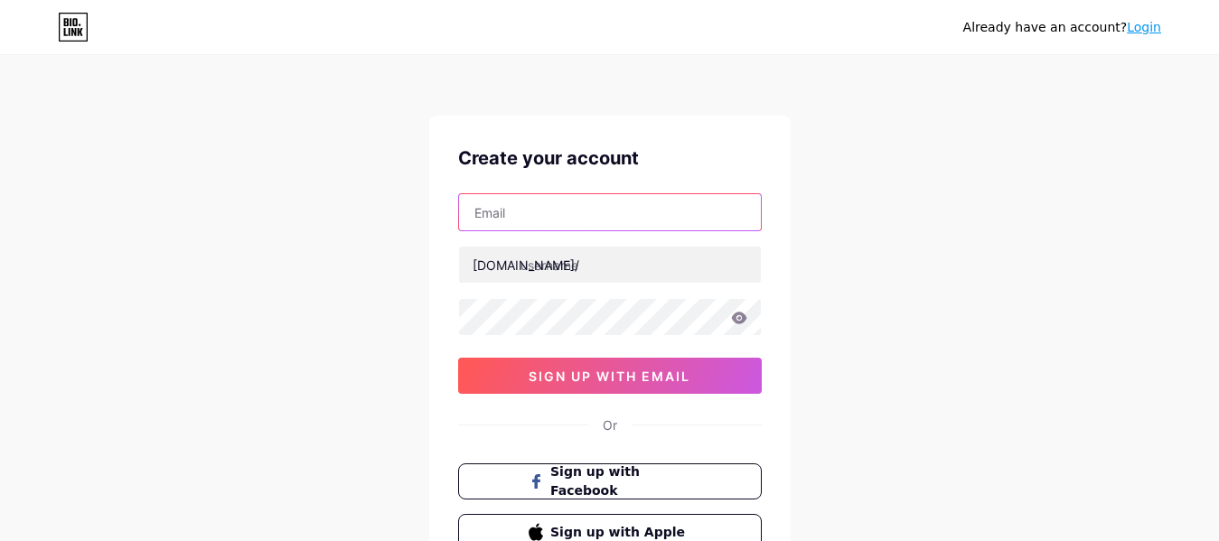
click at [520, 217] on input "text" at bounding box center [610, 212] width 302 height 36
paste input "[EMAIL_ADDRESS][DOMAIN_NAME]"
type input "[EMAIL_ADDRESS][DOMAIN_NAME]"
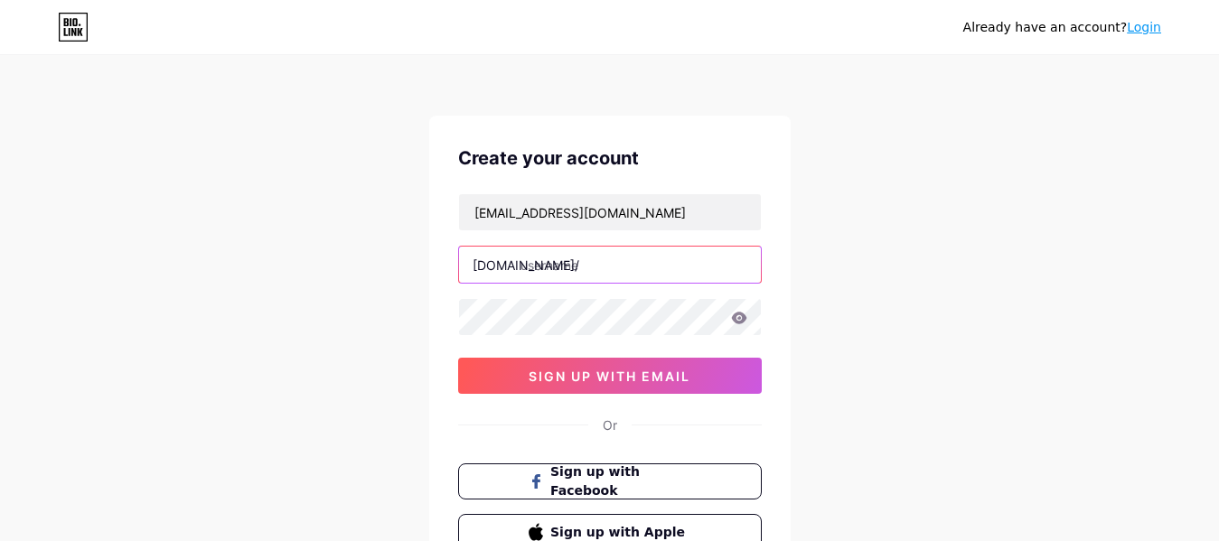
click at [593, 269] on input "text" at bounding box center [610, 265] width 302 height 36
paste input "420equipment"
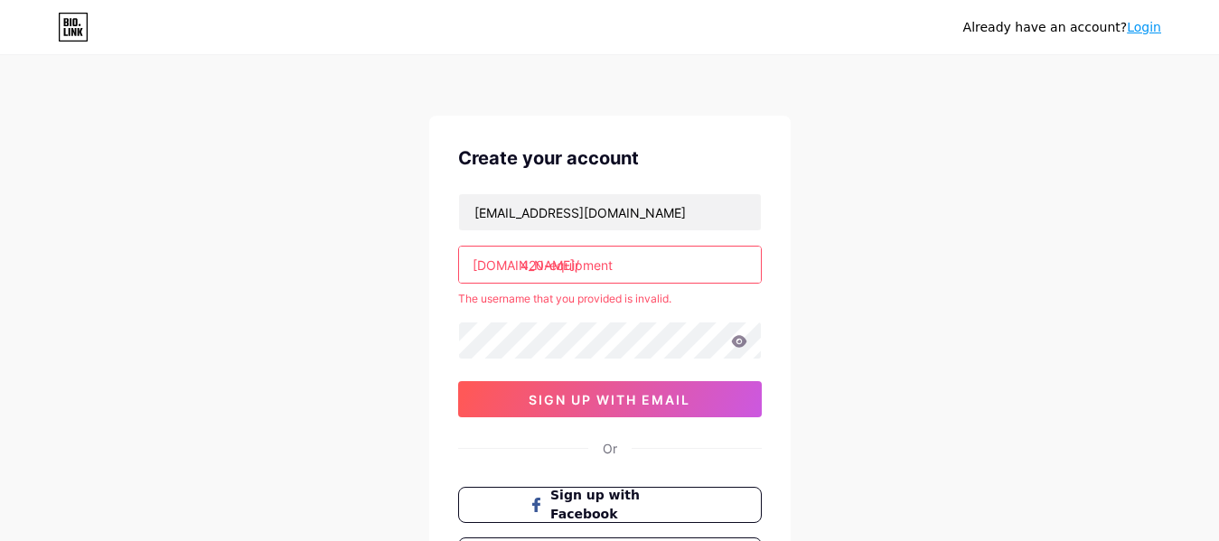
click at [554, 284] on div "[EMAIL_ADDRESS][DOMAIN_NAME] [DOMAIN_NAME]/ 420-equipment The username that you…" at bounding box center [610, 305] width 304 height 224
click at [551, 267] on input "420-equipment" at bounding box center [610, 265] width 302 height 36
type input "420equipment"
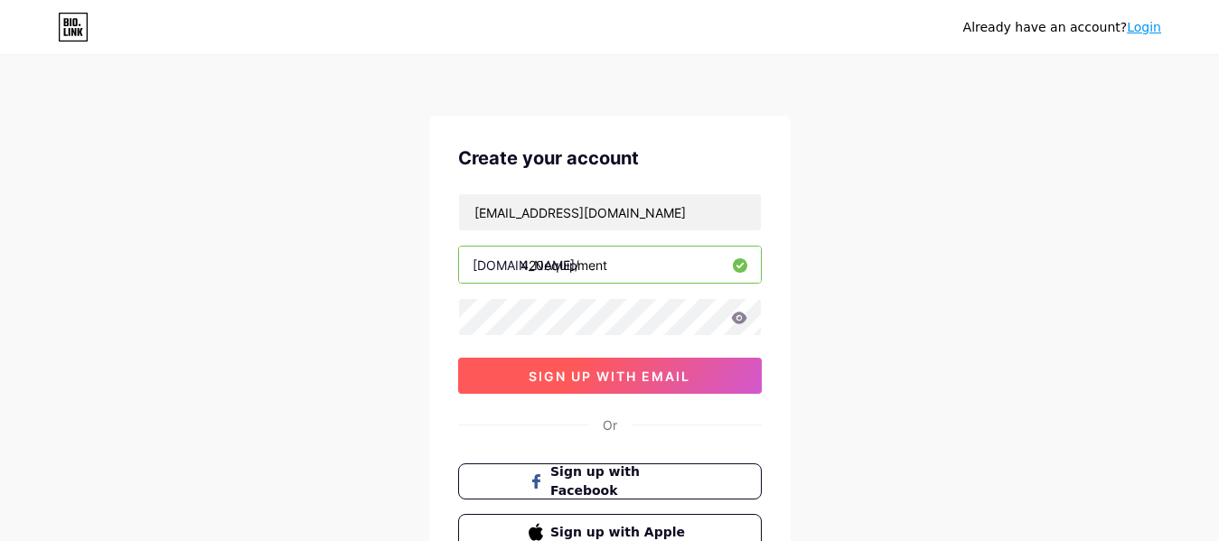
click at [692, 368] on button "sign up with email" at bounding box center [610, 376] width 304 height 36
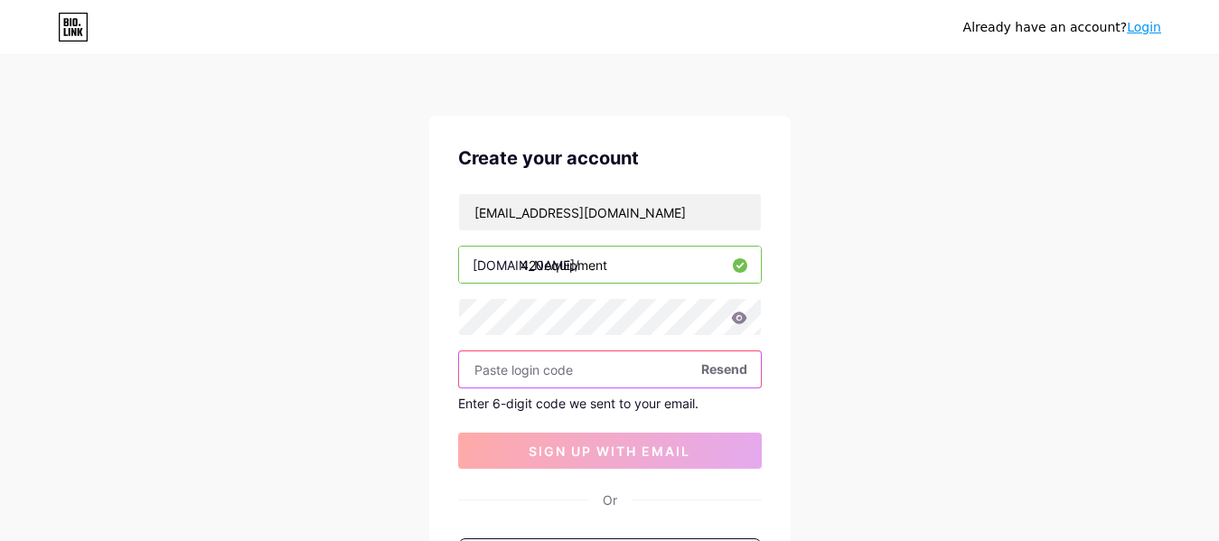
paste input "401266"
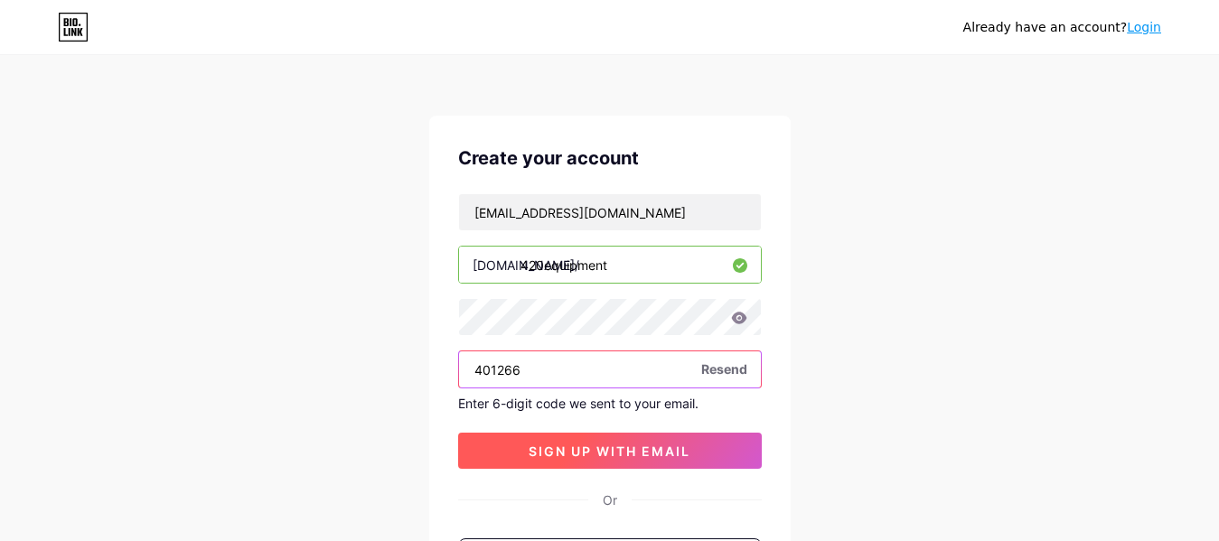
type input "401266"
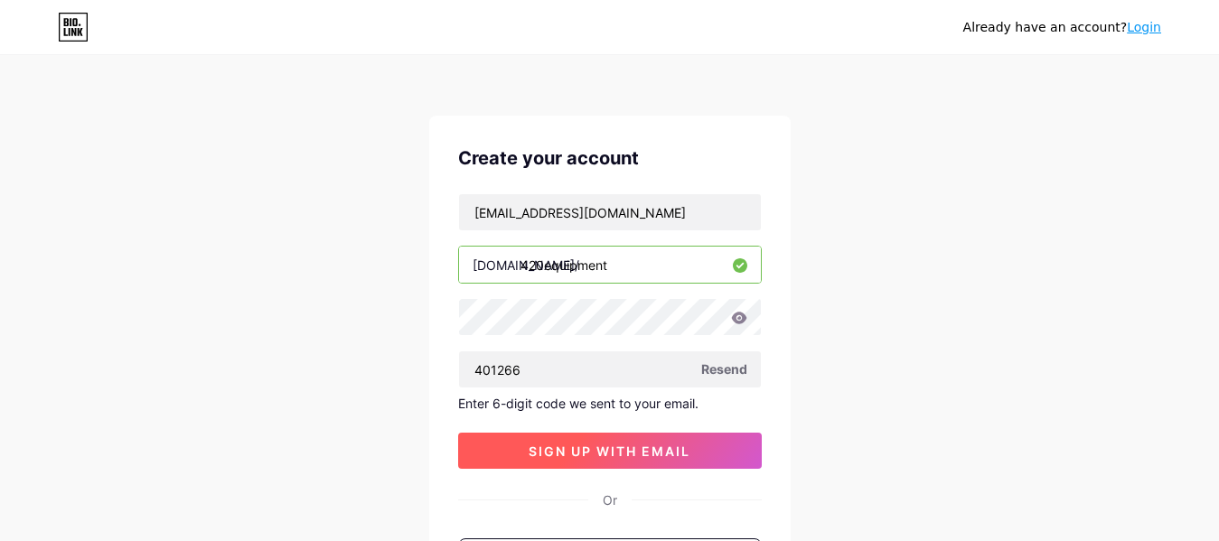
click at [616, 454] on span "sign up with email" at bounding box center [609, 451] width 162 height 15
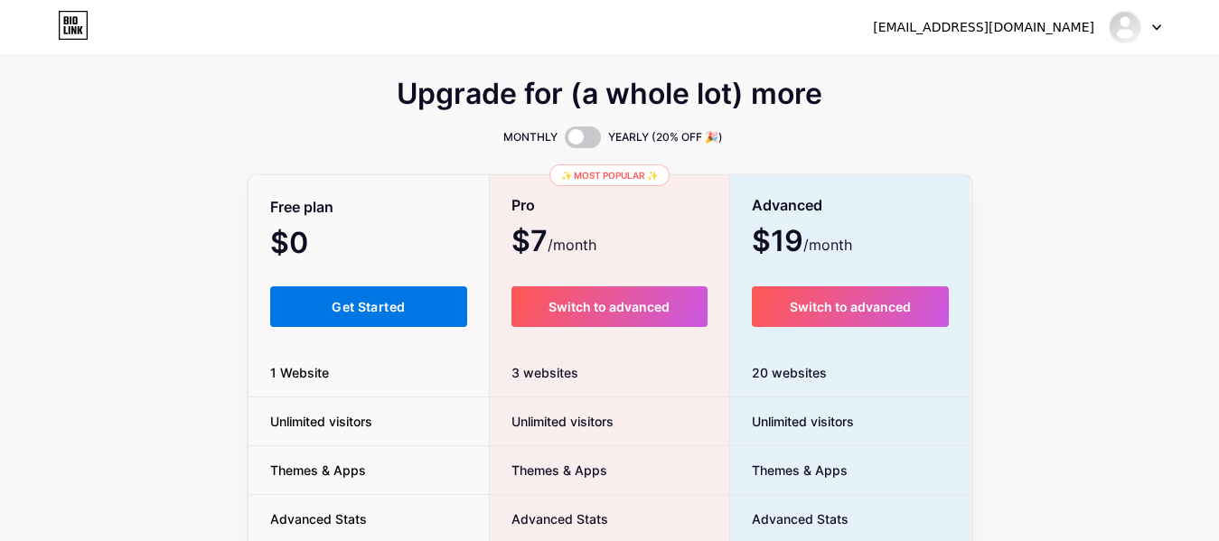
click at [377, 326] on button "Get Started" at bounding box center [369, 306] width 198 height 41
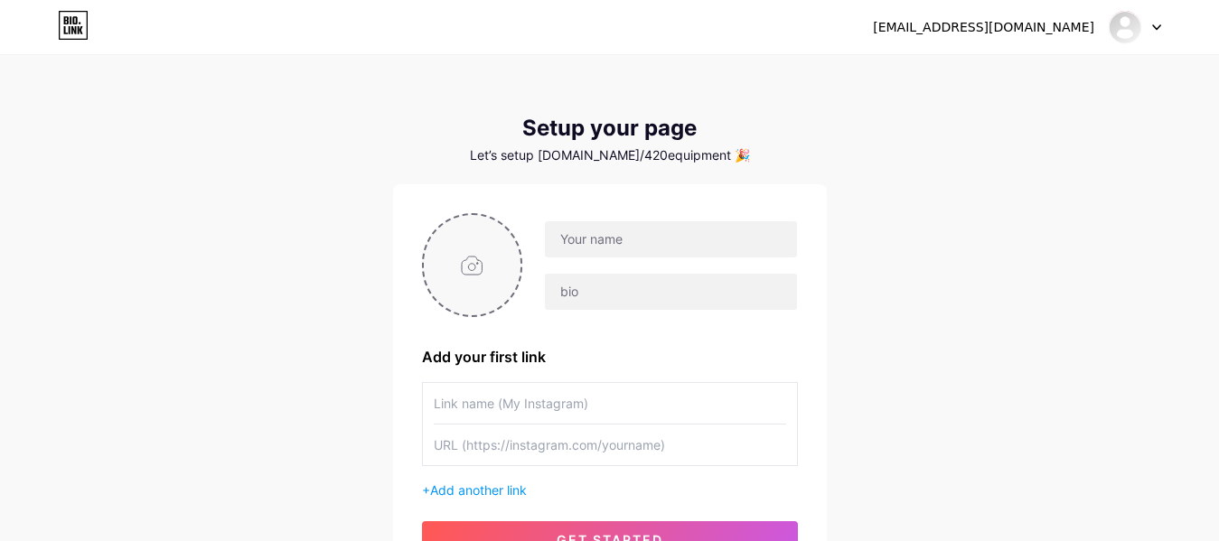
click at [492, 313] on input "file" at bounding box center [473, 265] width 98 height 100
type input "C:\fakepath\Logo.png"
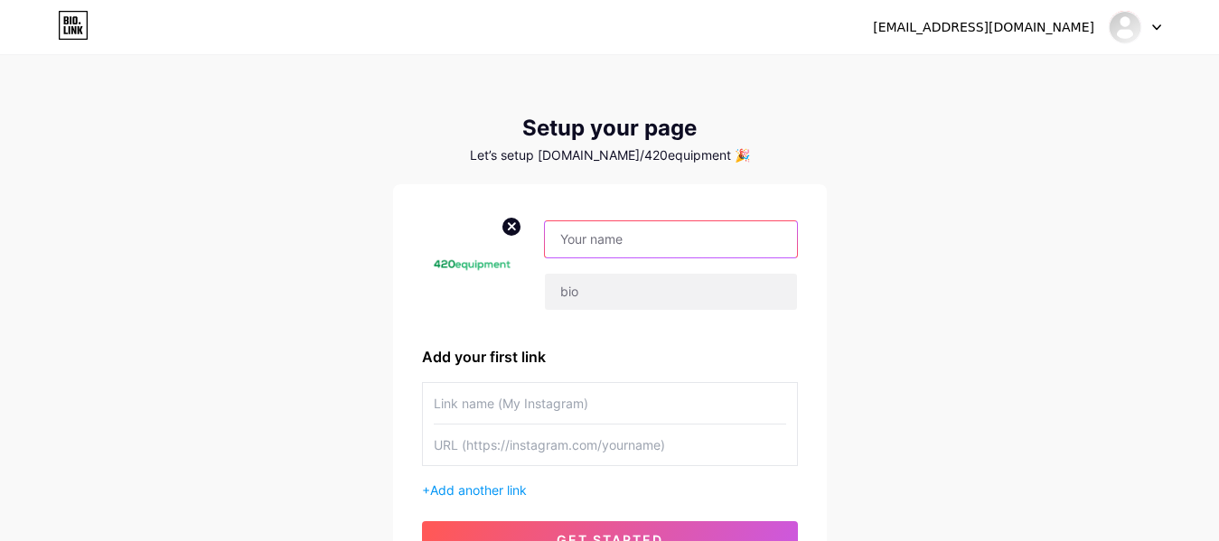
click at [633, 252] on input "text" at bounding box center [670, 239] width 251 height 36
paste input "420 Equipment"
type input "420 Equipment"
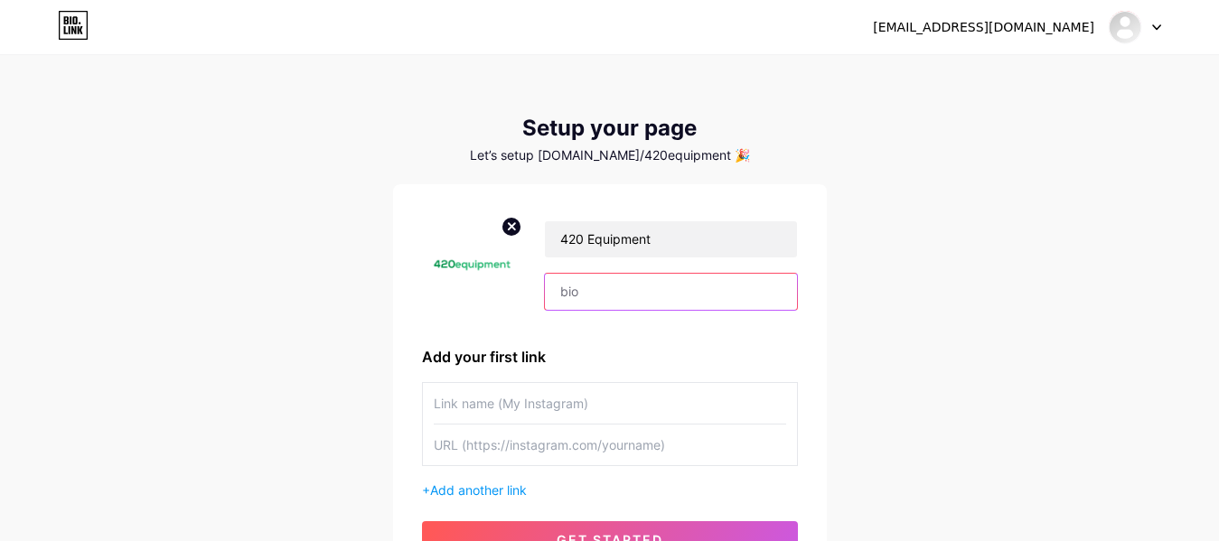
click at [623, 290] on input "text" at bounding box center [670, 292] width 251 height 36
paste input "New & Used Cannabis Equipment For Sale"
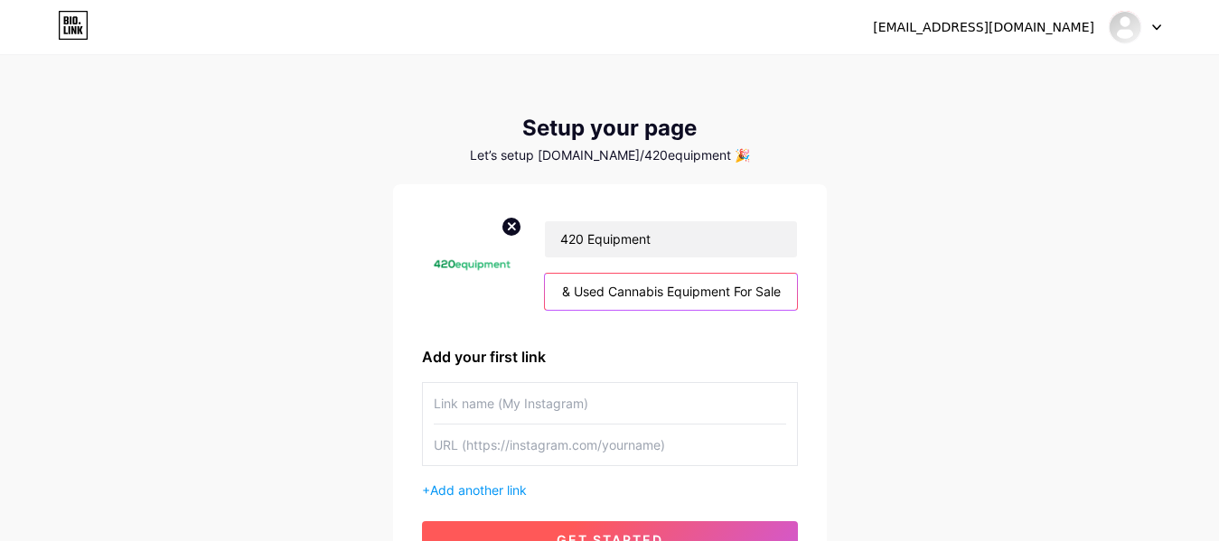
type input "New & Used Cannabis Equipment For Sale"
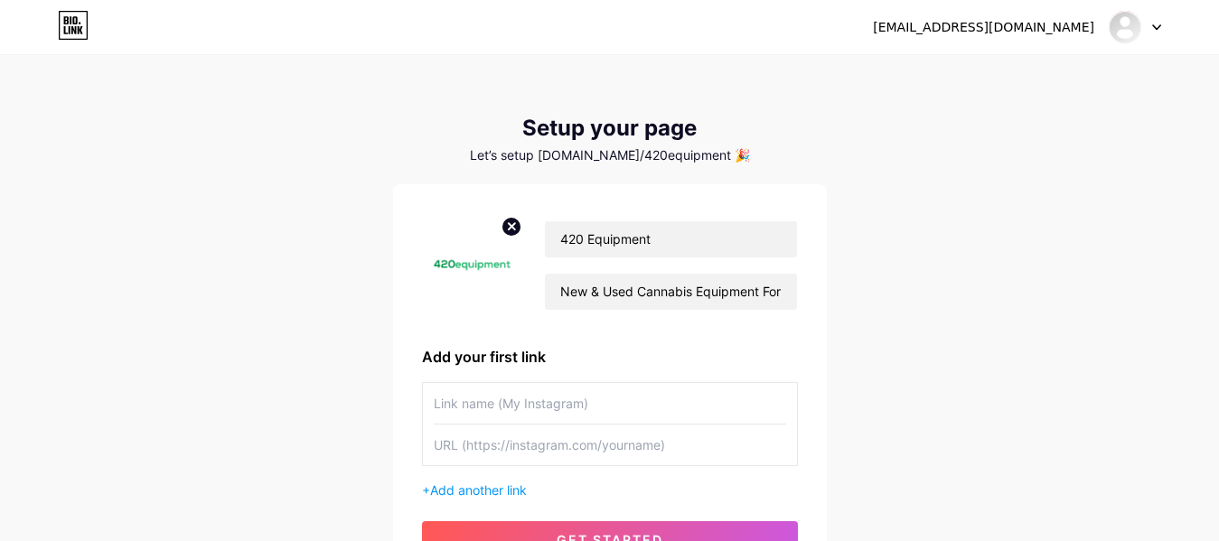
click at [531, 397] on input "text" at bounding box center [610, 403] width 352 height 41
paste input "Website"
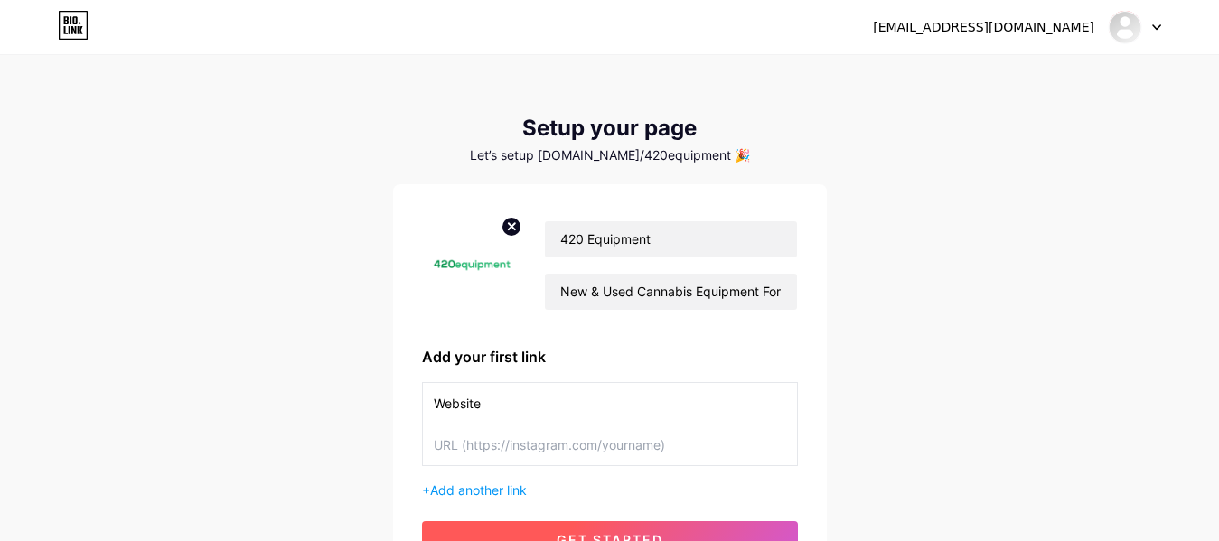
type input "Website"
click at [523, 441] on input "text" at bounding box center [610, 445] width 352 height 41
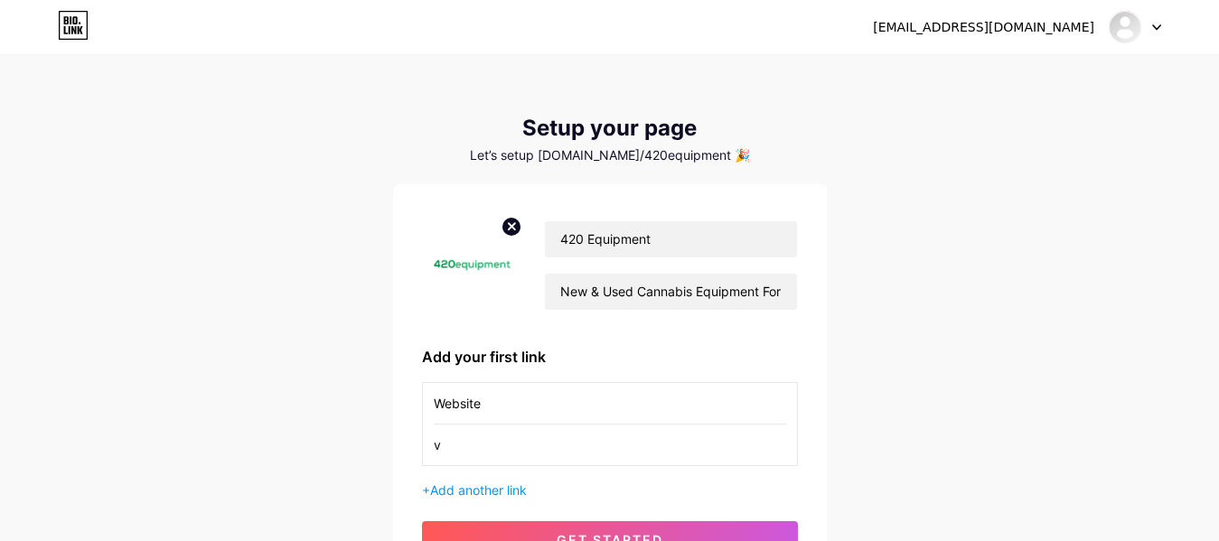
drag, startPoint x: 494, startPoint y: 447, endPoint x: 304, endPoint y: 447, distance: 189.7
click at [306, 447] on div "[EMAIL_ADDRESS][DOMAIN_NAME] Dashboard Logout Setup your page Let’s setup [DOMA…" at bounding box center [609, 322] width 1219 height 644
paste input "[URL][DOMAIN_NAME]"
type input "[URL][DOMAIN_NAME]"
click at [504, 490] on span "Add another link" at bounding box center [478, 489] width 97 height 15
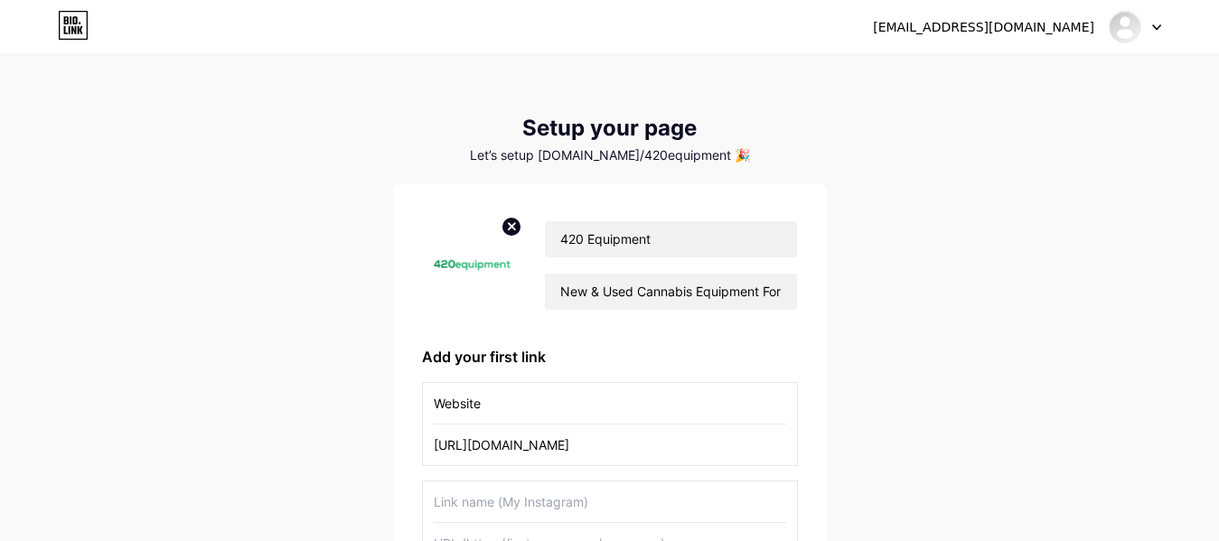
click at [528, 500] on input "text" at bounding box center [610, 501] width 352 height 41
paste input "Facebook"
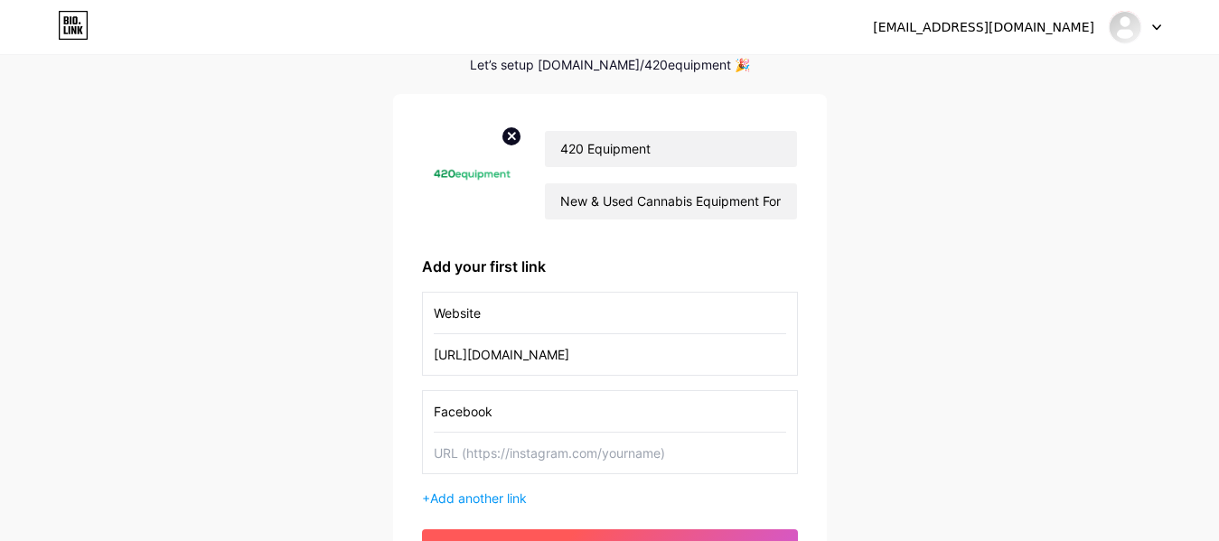
type input "Facebook"
click at [546, 436] on input "text" at bounding box center [610, 453] width 352 height 41
paste input "[URL][DOMAIN_NAME]"
type input "[URL][DOMAIN_NAME]"
click at [499, 506] on div "+ Add another link" at bounding box center [610, 498] width 376 height 19
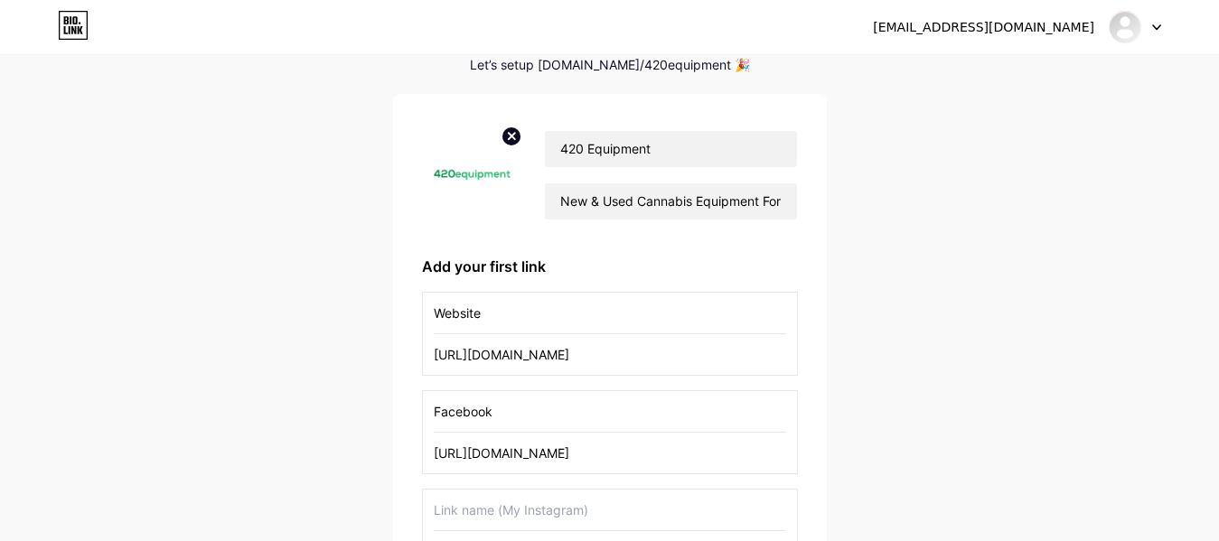
scroll to position [271, 0]
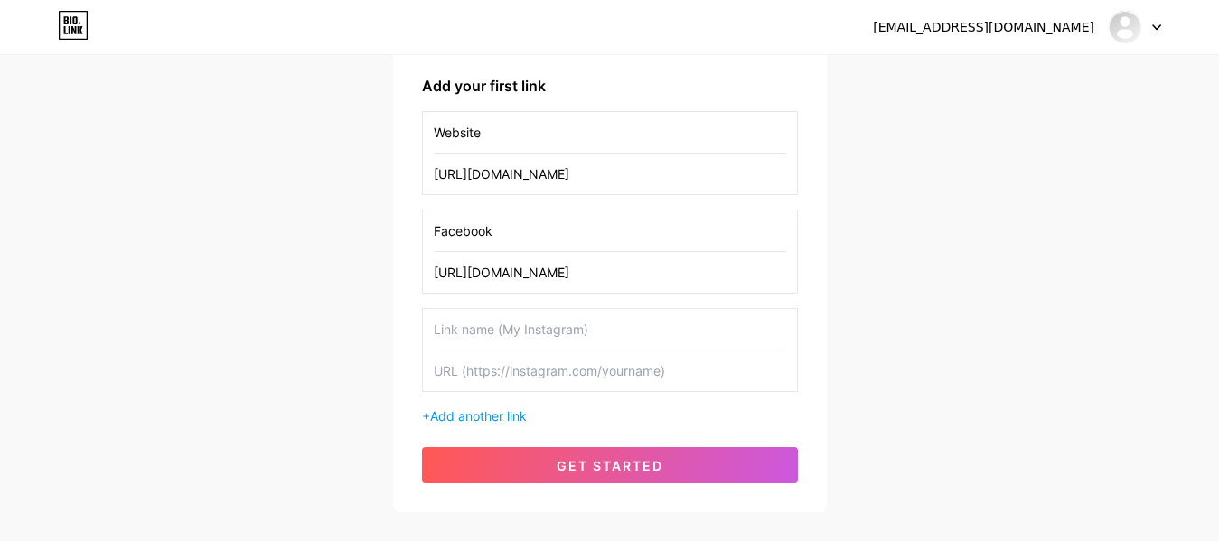
click at [491, 341] on input "text" at bounding box center [610, 329] width 352 height 41
paste input "Twitter"
type input "Twitter"
click at [495, 381] on input "text" at bounding box center [610, 370] width 352 height 41
paste input "[URL][DOMAIN_NAME]"
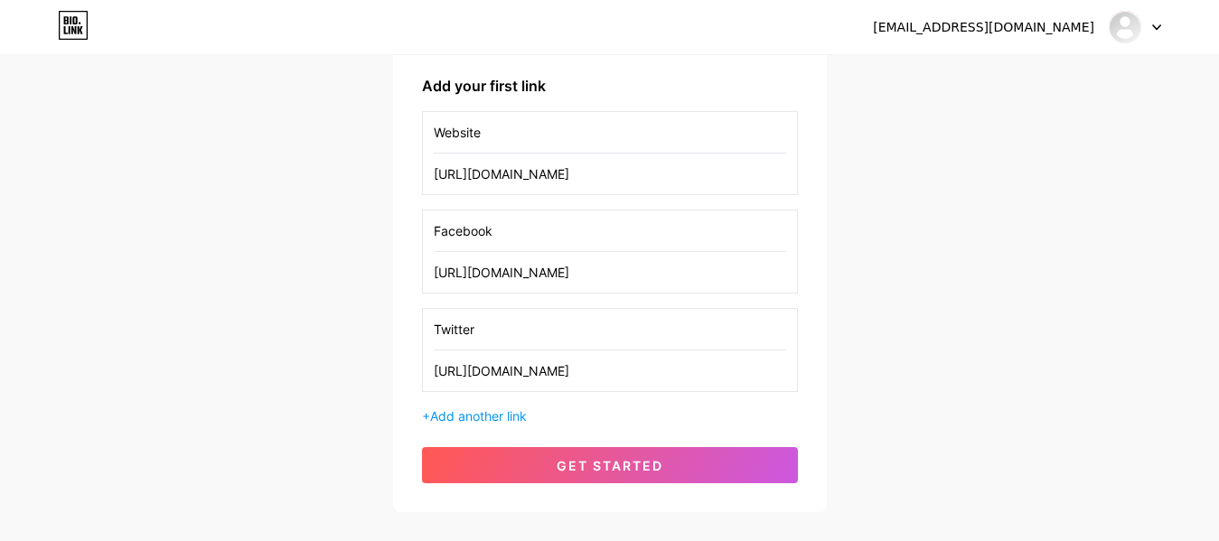
type input "[URL][DOMAIN_NAME]"
click at [496, 407] on div "+ Add another link" at bounding box center [610, 415] width 376 height 19
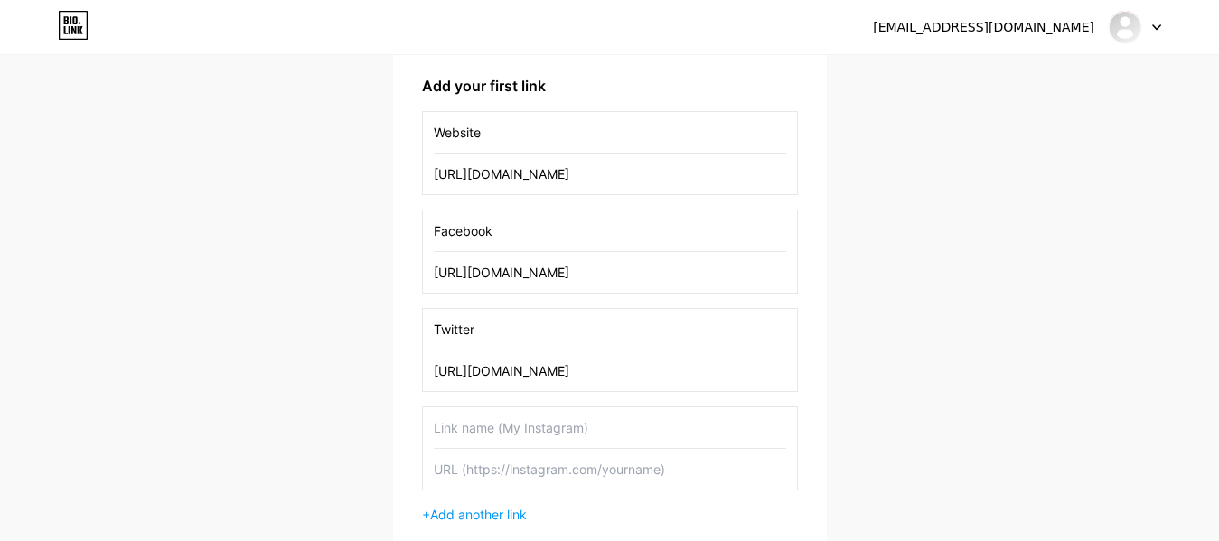
click at [500, 420] on input "text" at bounding box center [610, 427] width 352 height 41
paste input "LinkedIn"
type input "LinkedIn"
click at [547, 479] on input "text" at bounding box center [610, 469] width 352 height 41
paste input "[URL][DOMAIN_NAME]"
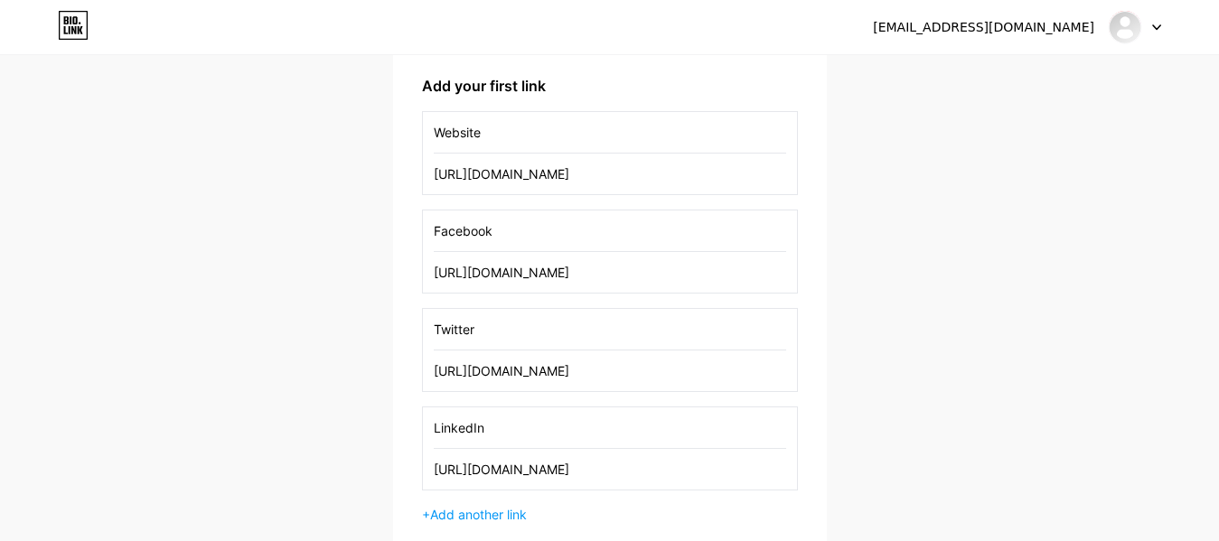
scroll to position [452, 0]
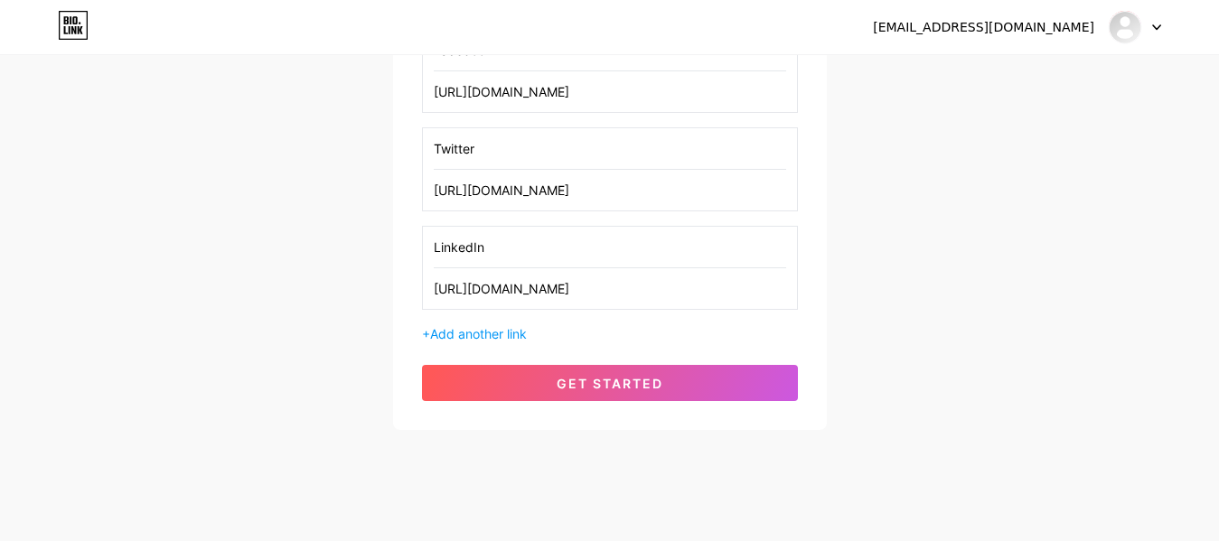
type input "[URL][DOMAIN_NAME]"
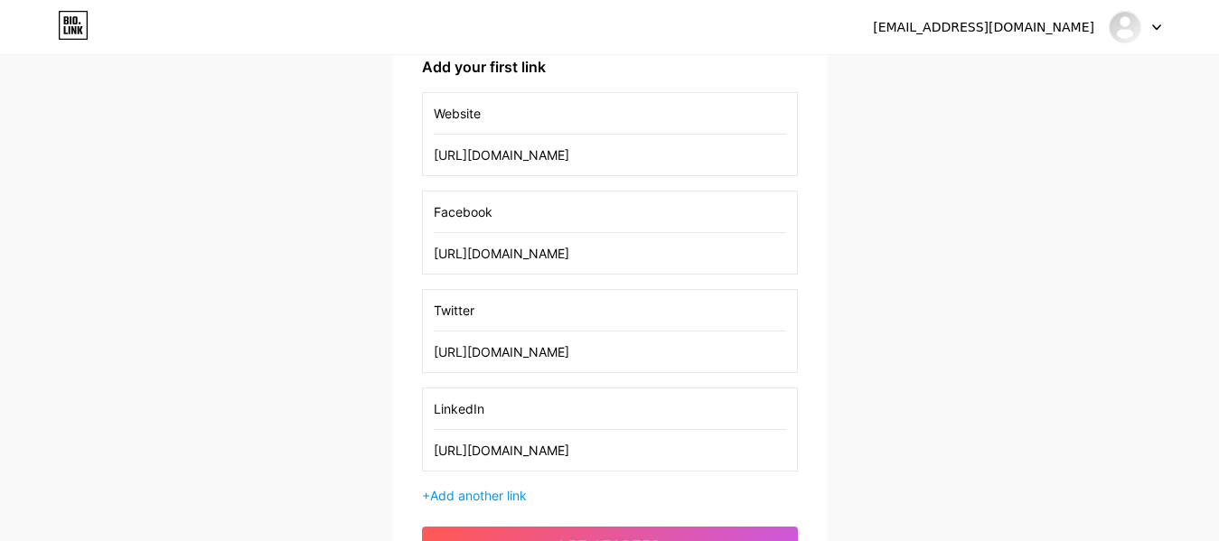
scroll to position [471, 0]
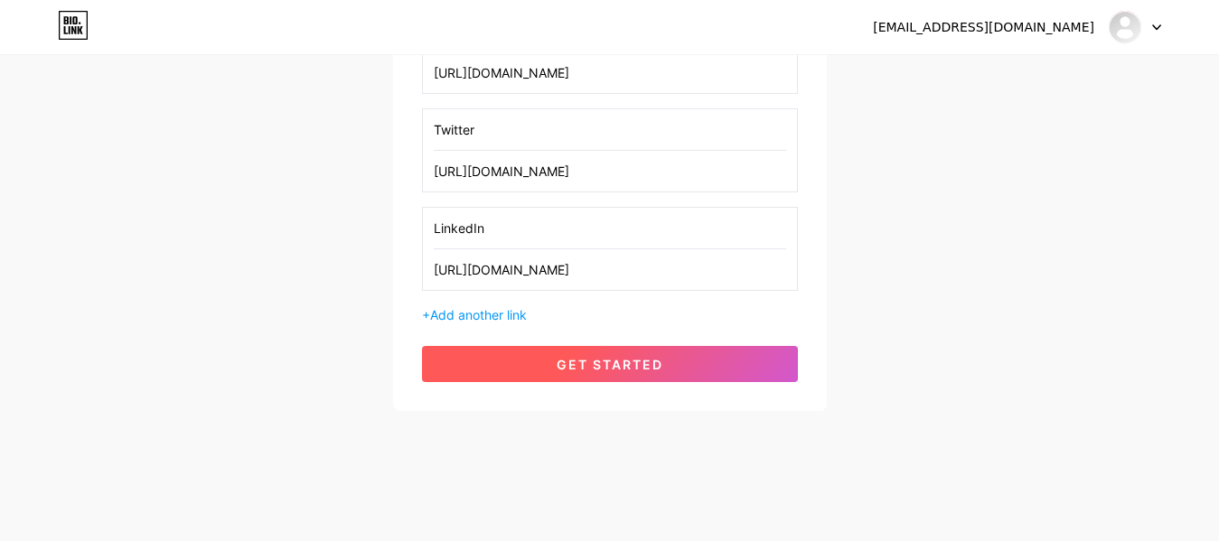
click at [685, 381] on button "get started" at bounding box center [610, 364] width 376 height 36
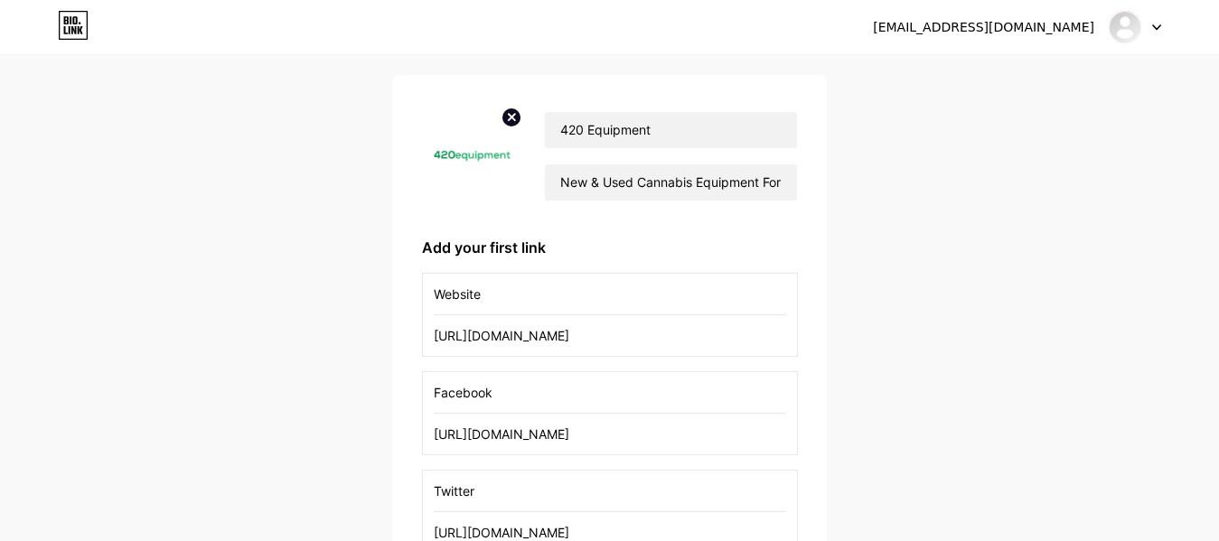
scroll to position [0, 0]
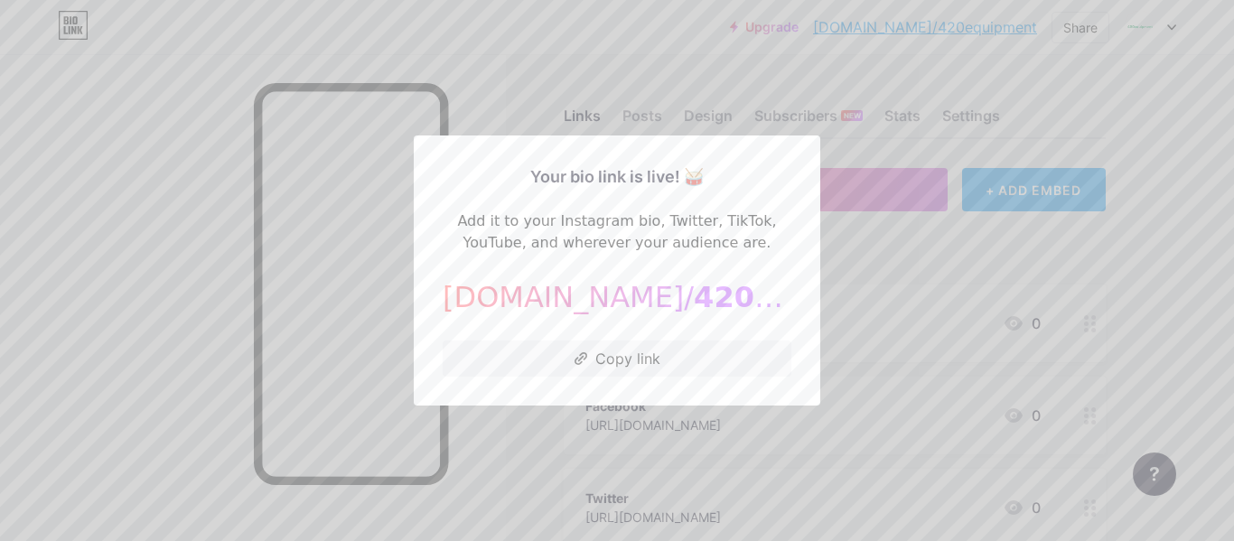
click at [928, 290] on div at bounding box center [617, 270] width 1234 height 541
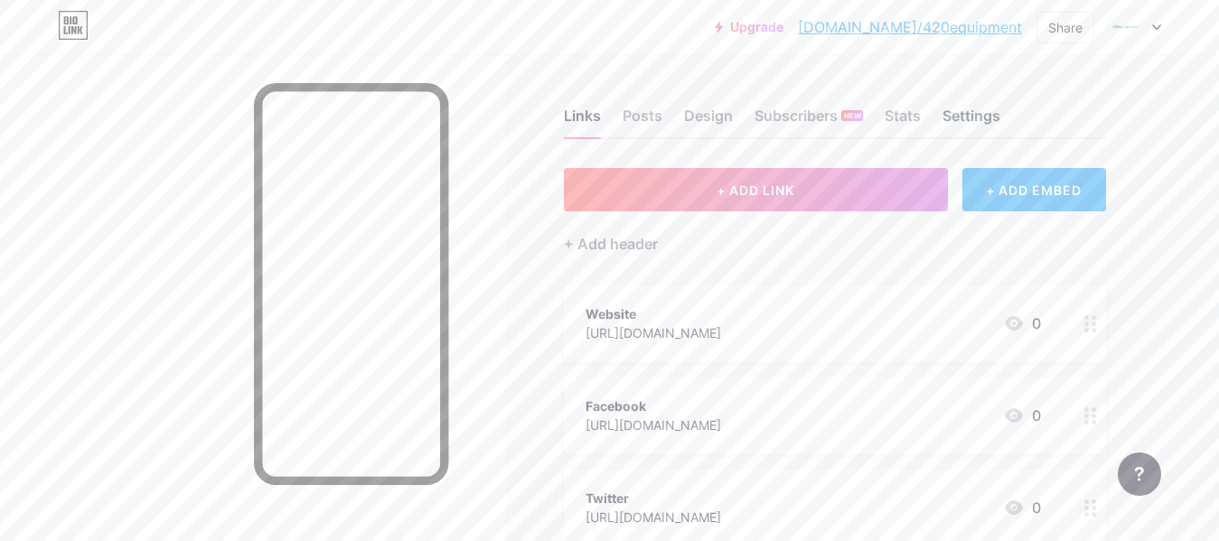
click at [976, 116] on div "Settings" at bounding box center [971, 121] width 58 height 33
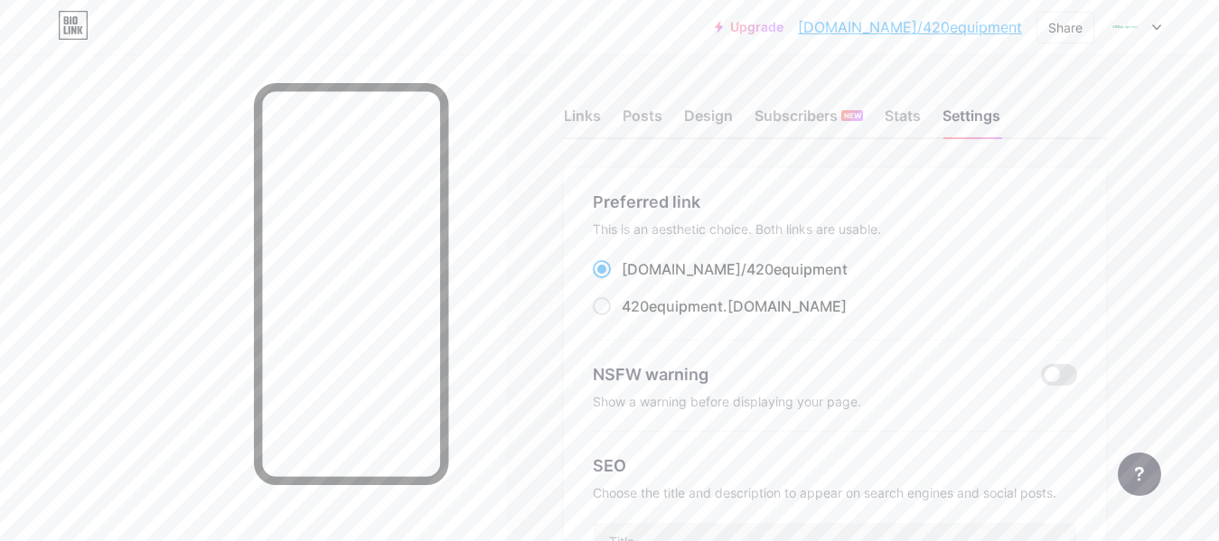
click at [602, 124] on div "Links Posts Design Subscribers NEW Stats Settings" at bounding box center [835, 107] width 542 height 63
click at [599, 124] on div "Links" at bounding box center [582, 121] width 37 height 33
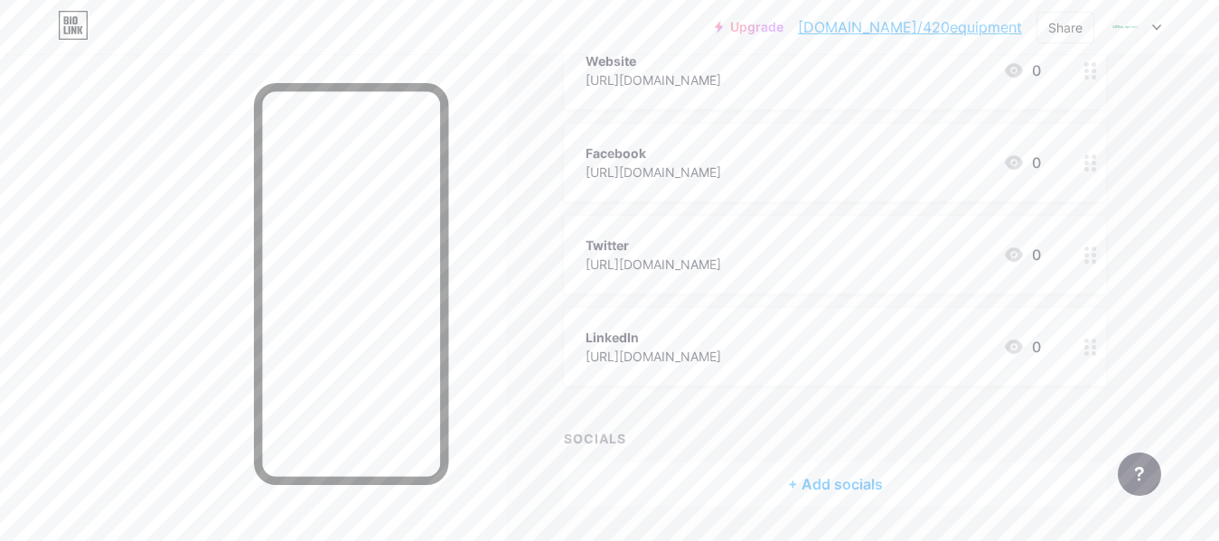
scroll to position [216, 0]
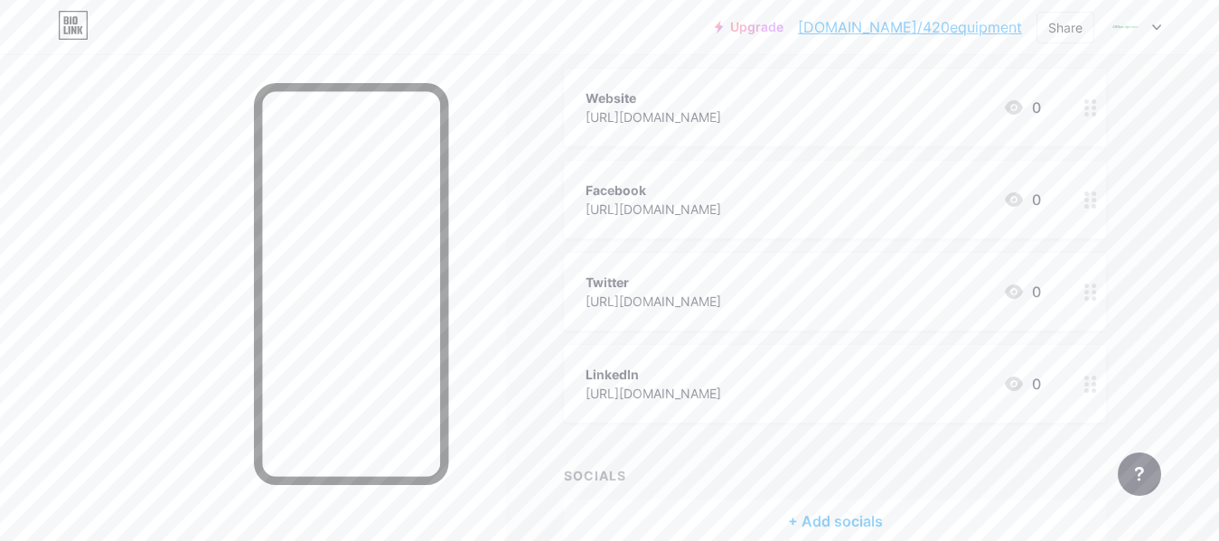
click at [1086, 198] on circle at bounding box center [1086, 200] width 5 height 5
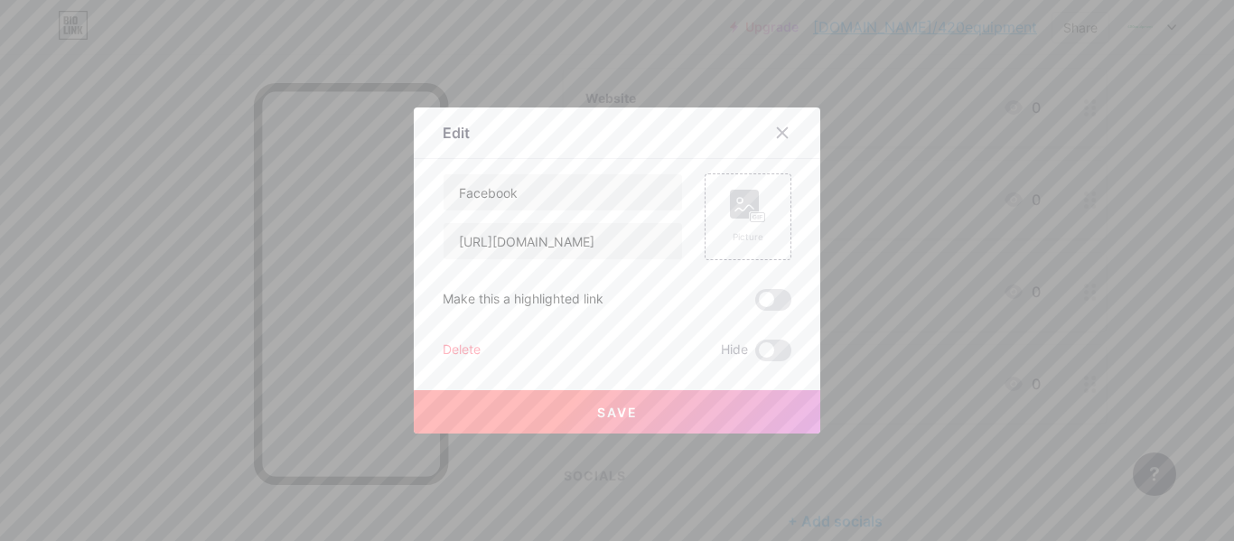
click at [460, 341] on div "Delete" at bounding box center [462, 351] width 38 height 22
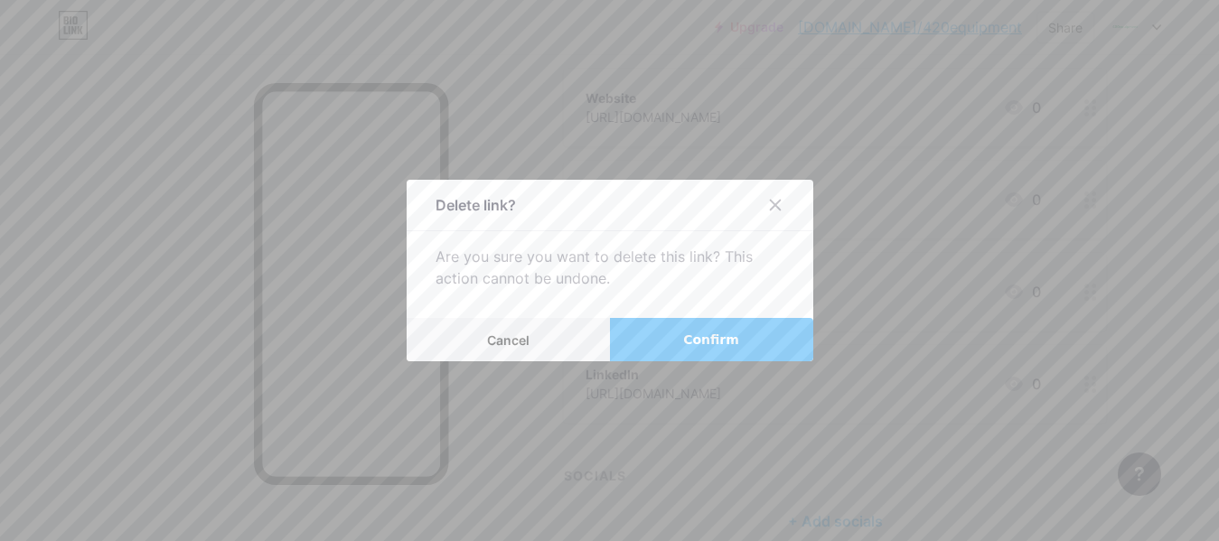
click at [733, 345] on span "Confirm" at bounding box center [711, 340] width 56 height 19
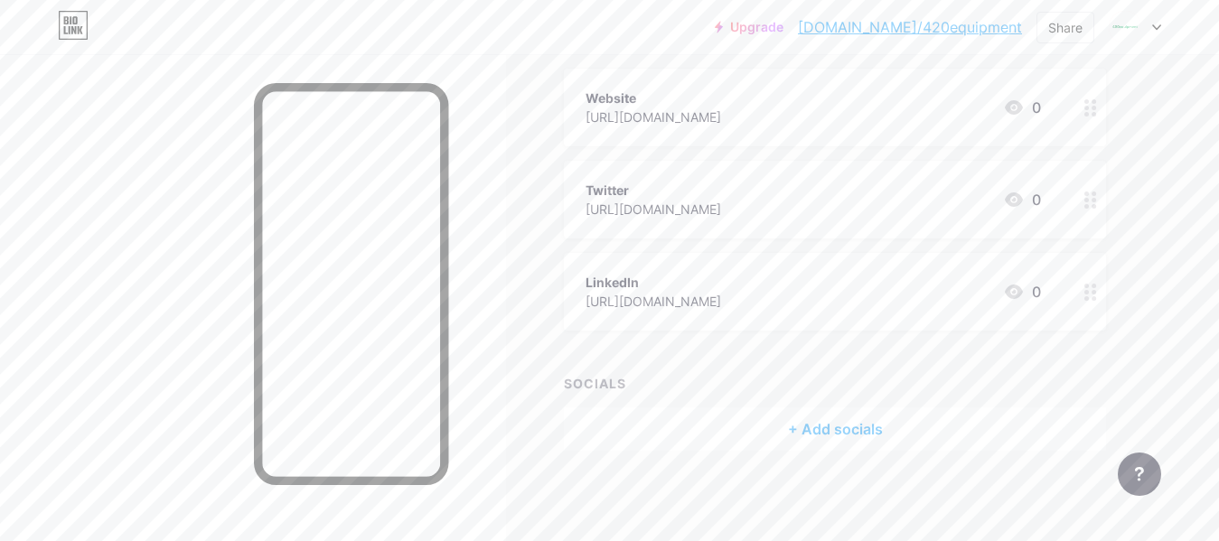
scroll to position [215, 0]
click at [1082, 199] on div at bounding box center [1090, 201] width 31 height 78
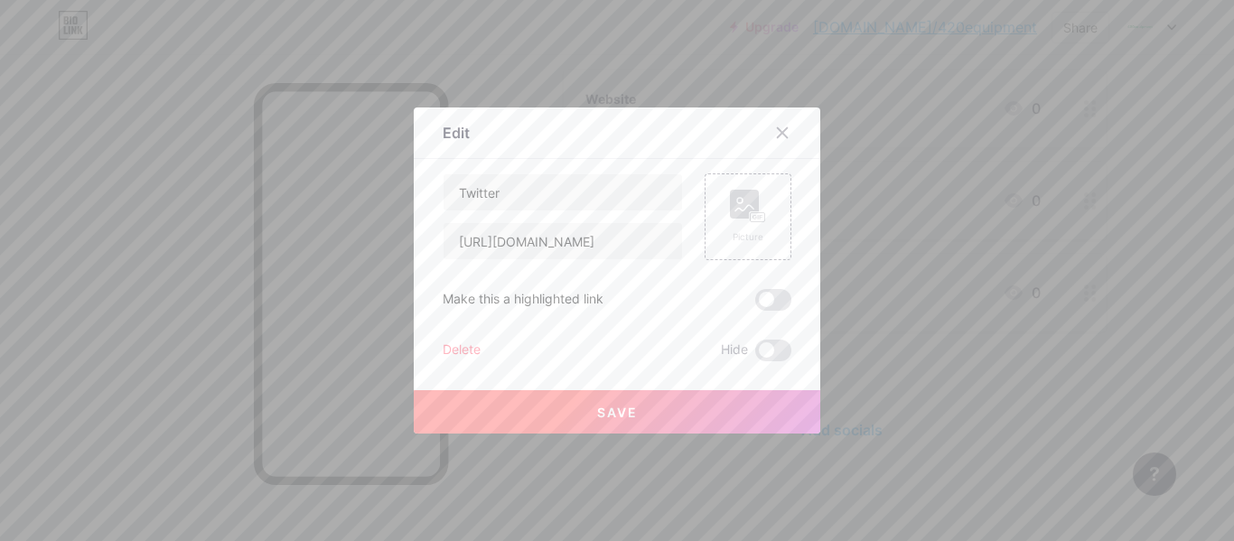
click at [460, 351] on div "Delete" at bounding box center [462, 351] width 38 height 22
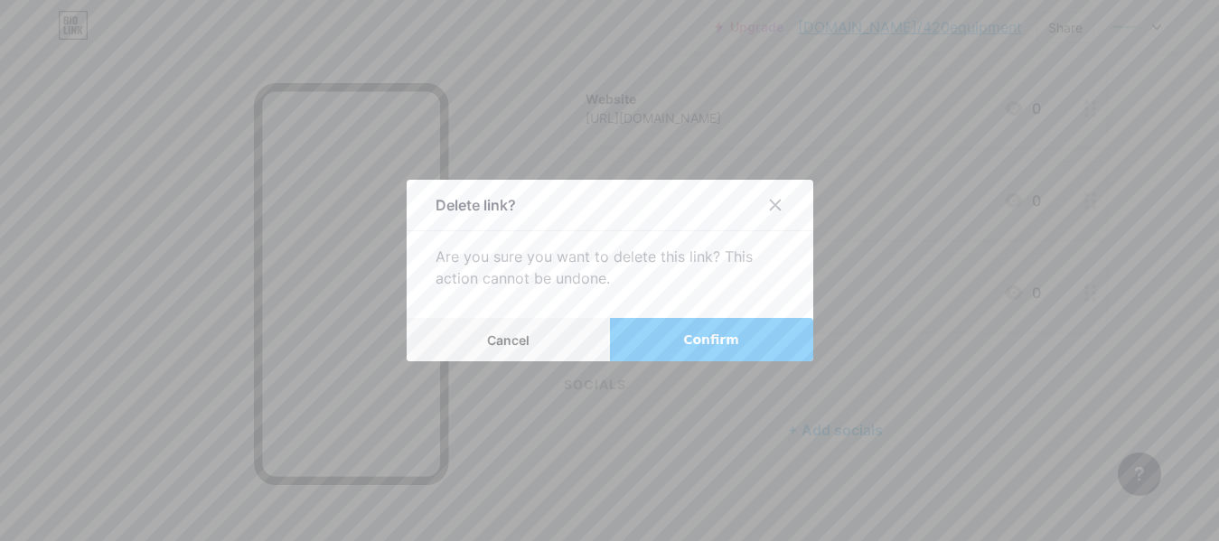
click at [706, 335] on span "Confirm" at bounding box center [711, 340] width 56 height 19
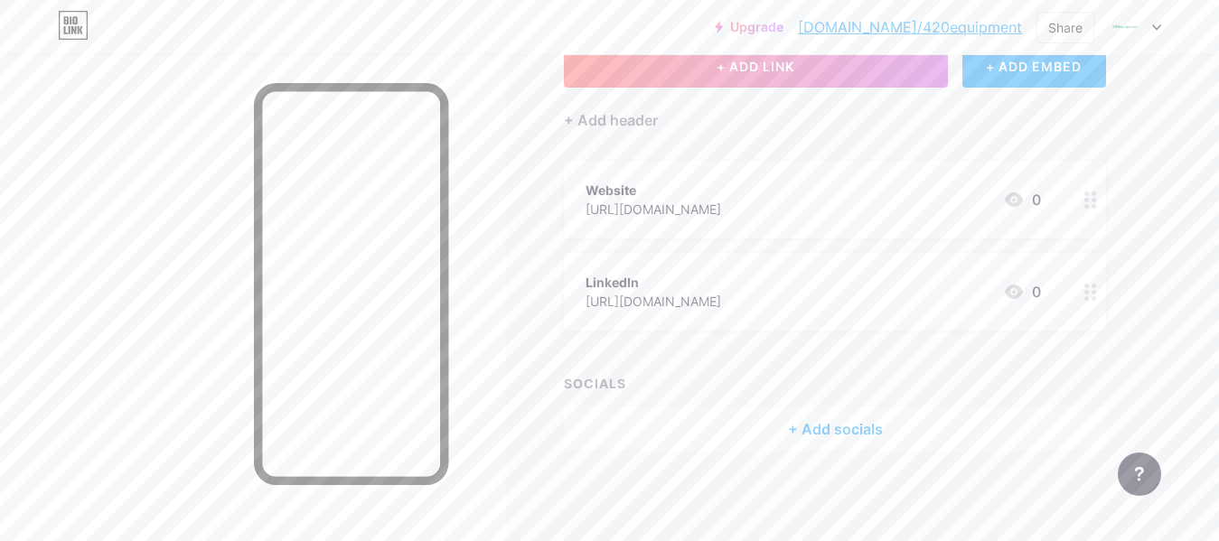
scroll to position [123, 0]
click at [1090, 292] on icon at bounding box center [1090, 293] width 13 height 17
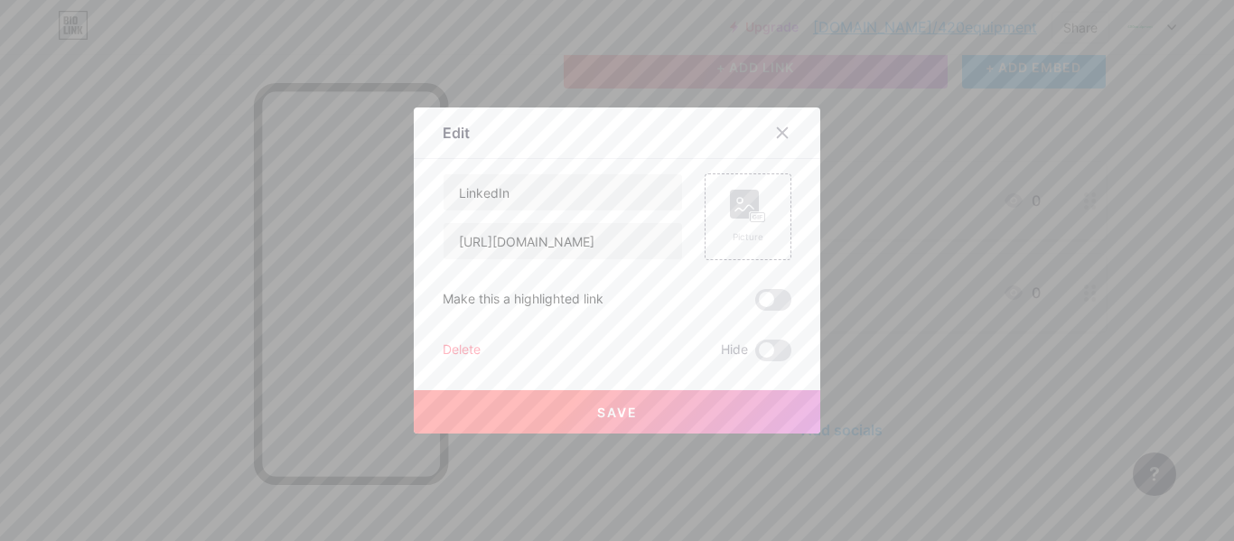
click at [443, 357] on div "Delete" at bounding box center [462, 351] width 38 height 22
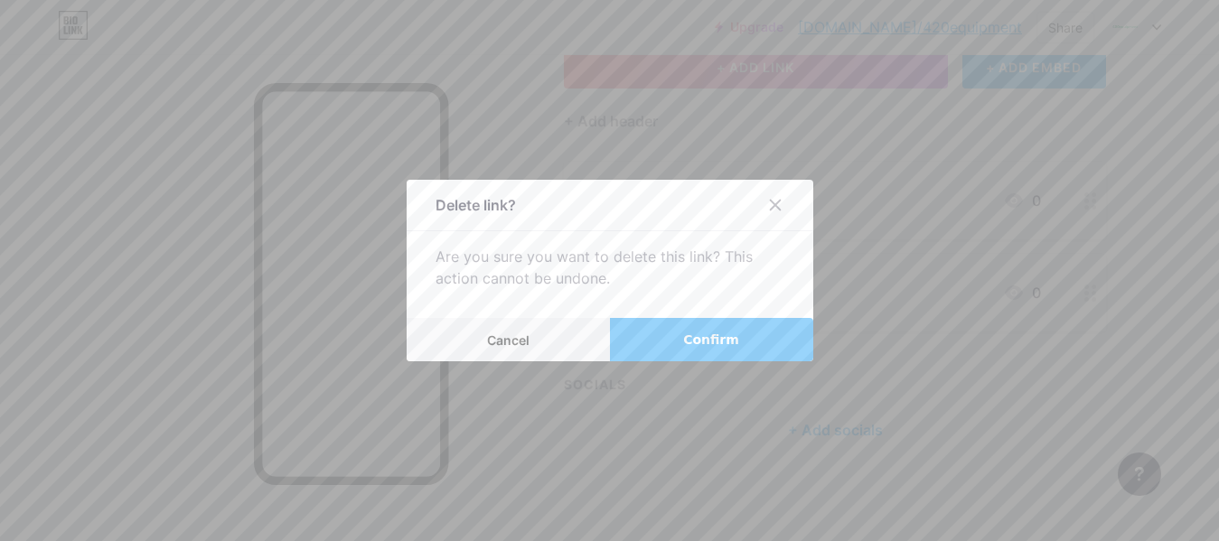
click at [689, 335] on span "Confirm" at bounding box center [711, 340] width 56 height 19
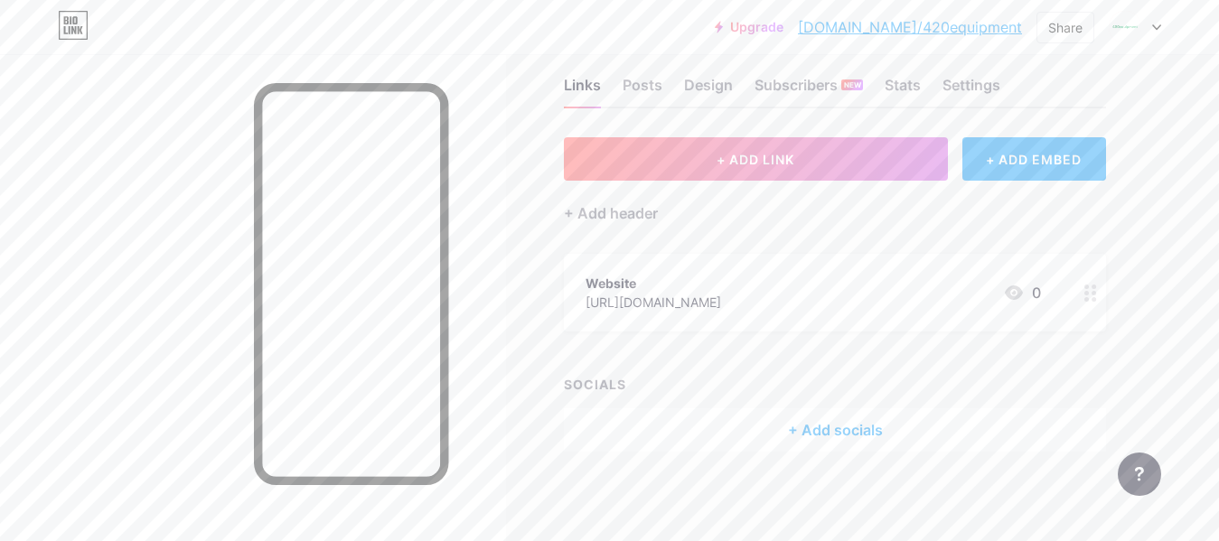
click at [845, 433] on div "+ Add socials" at bounding box center [835, 429] width 542 height 43
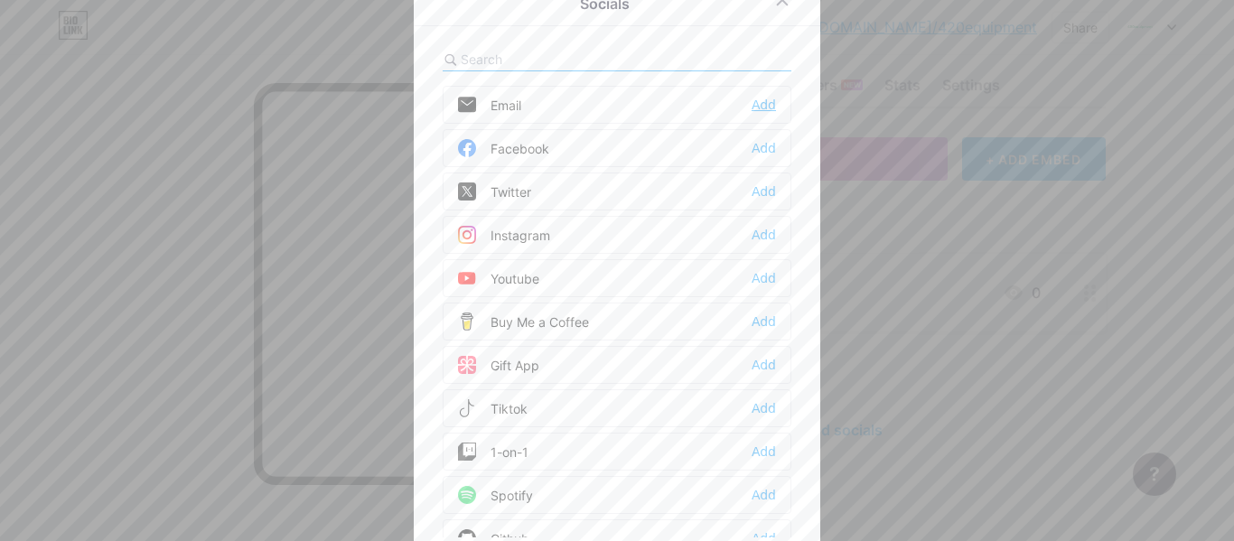
click at [764, 102] on div "Add" at bounding box center [764, 105] width 24 height 18
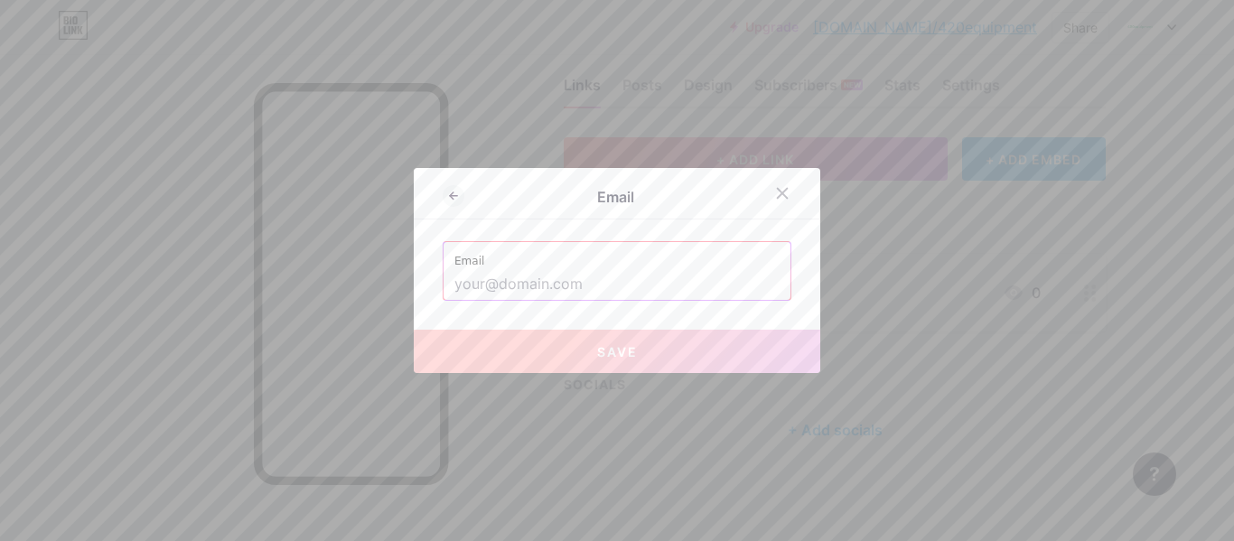
click at [546, 280] on input "text" at bounding box center [616, 284] width 325 height 31
paste input "[EMAIL_ADDRESS][DOMAIN_NAME]"
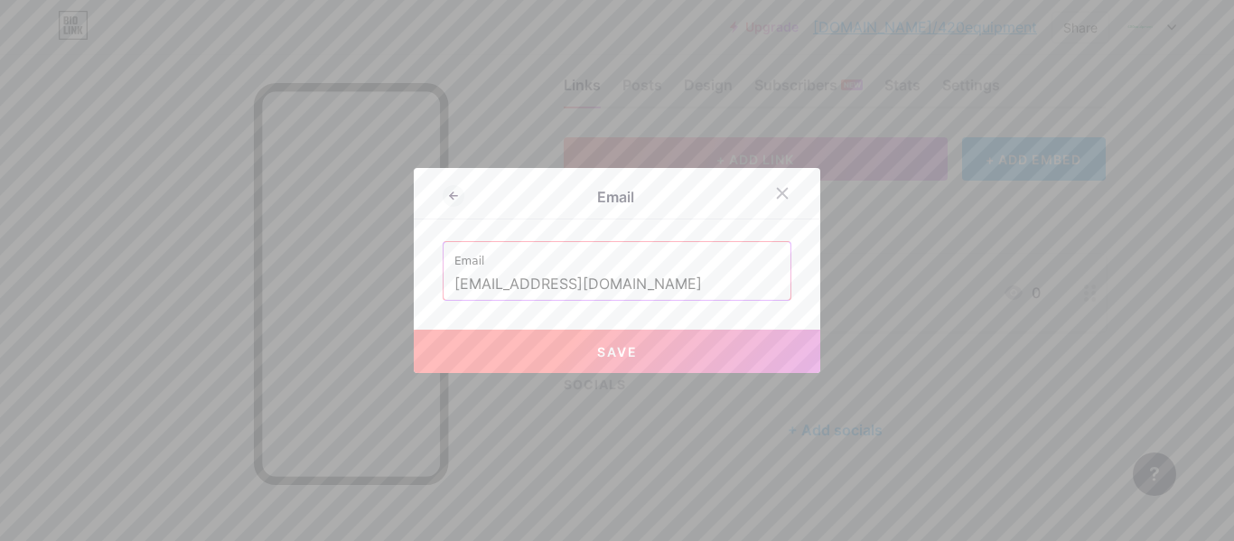
click at [566, 345] on button "Save" at bounding box center [617, 351] width 406 height 43
type input "mailto:[EMAIL_ADDRESS][DOMAIN_NAME]"
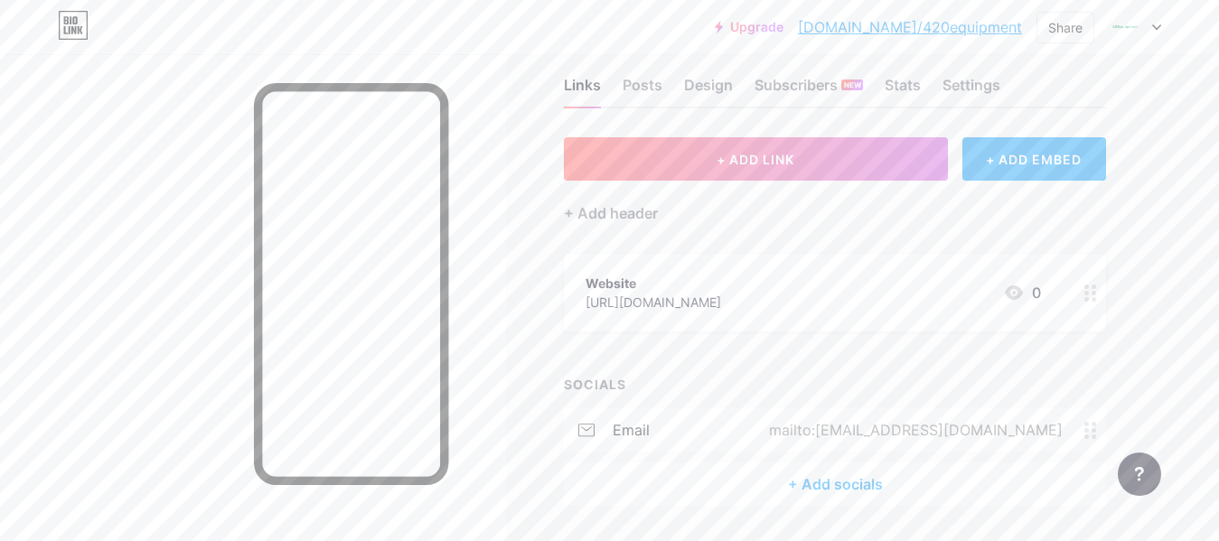
click at [843, 482] on div "+ Add socials" at bounding box center [835, 483] width 542 height 43
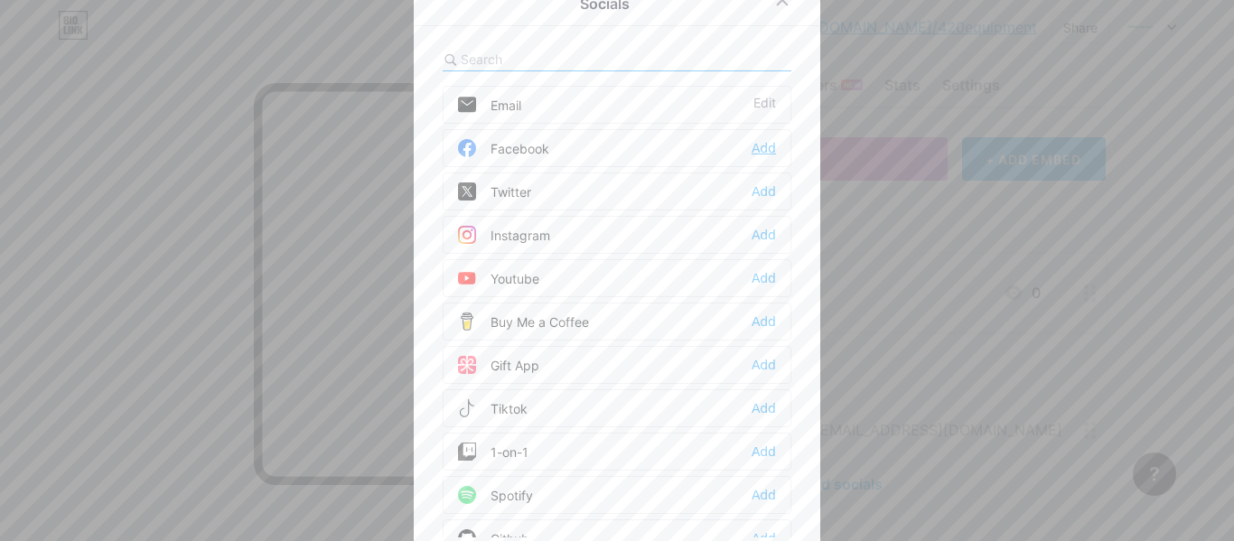
click at [760, 146] on div "Add" at bounding box center [764, 148] width 24 height 18
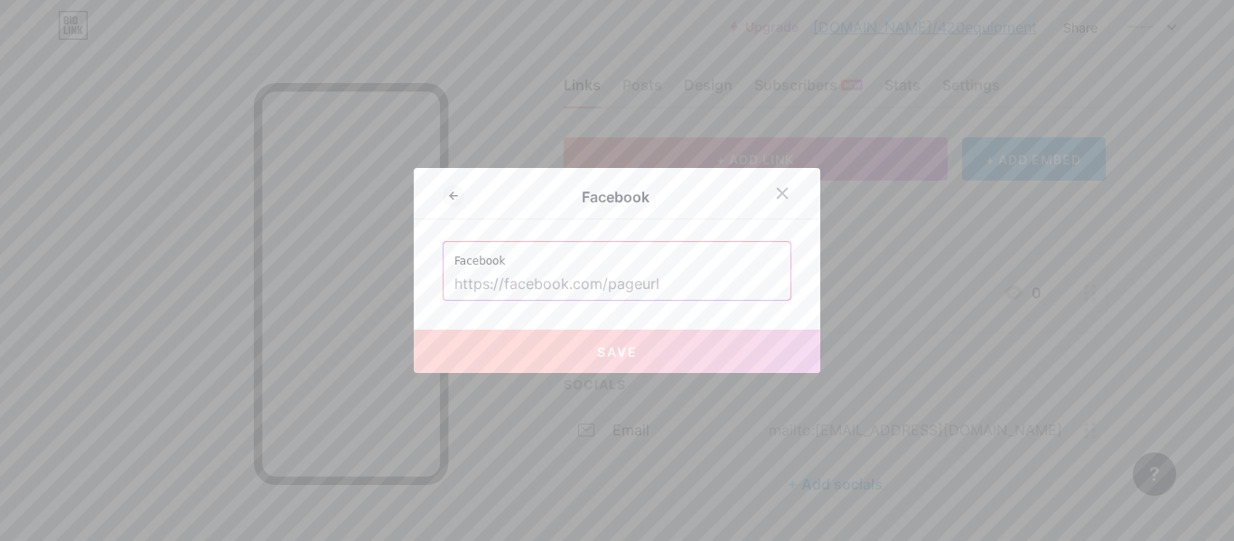
click at [555, 283] on input "text" at bounding box center [616, 284] width 325 height 31
paste input "[URL][DOMAIN_NAME]"
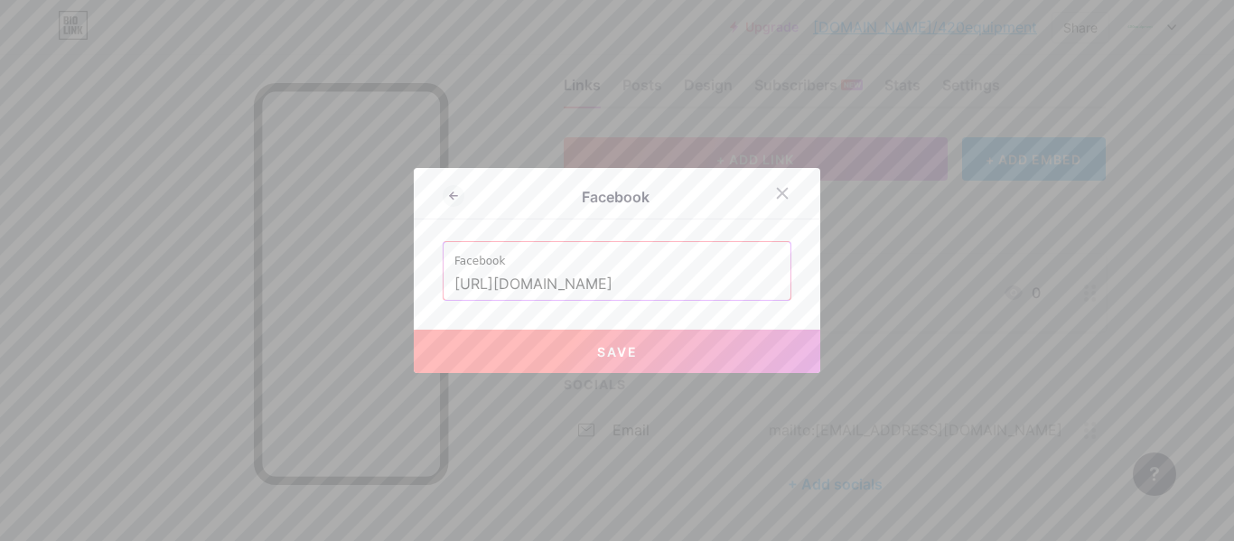
type input "[URL][DOMAIN_NAME]"
click at [619, 344] on span "Save" at bounding box center [617, 351] width 41 height 15
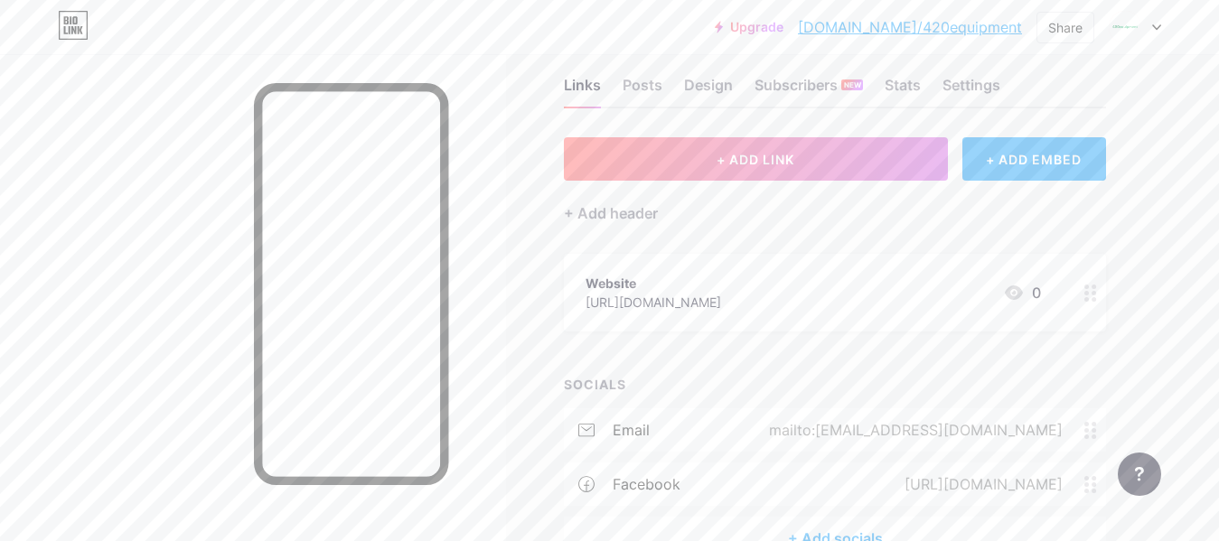
scroll to position [121, 0]
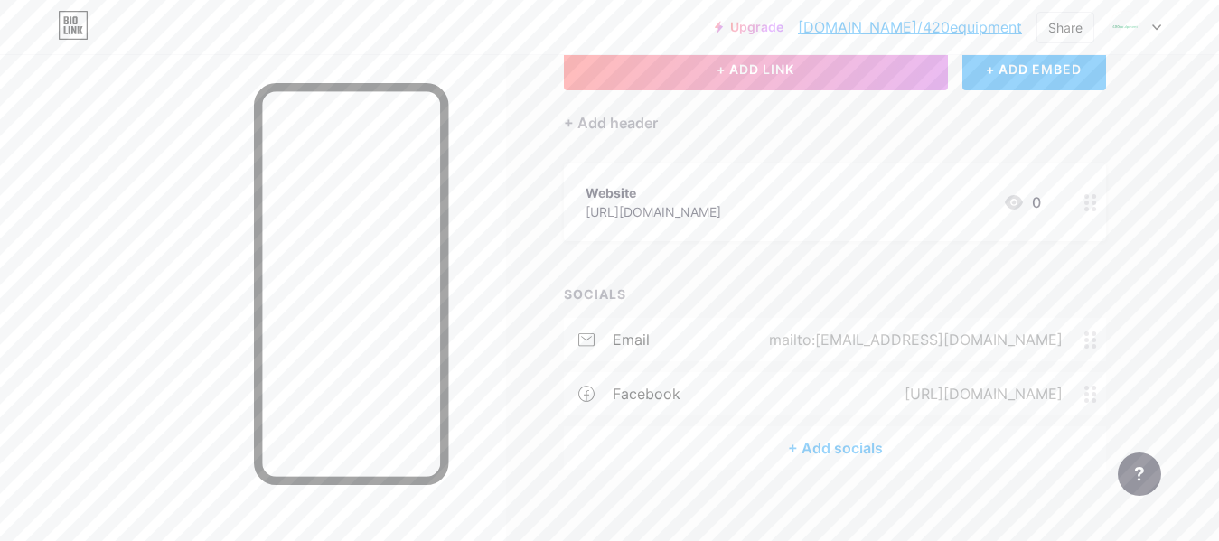
click at [839, 449] on div "+ Add socials" at bounding box center [835, 447] width 542 height 43
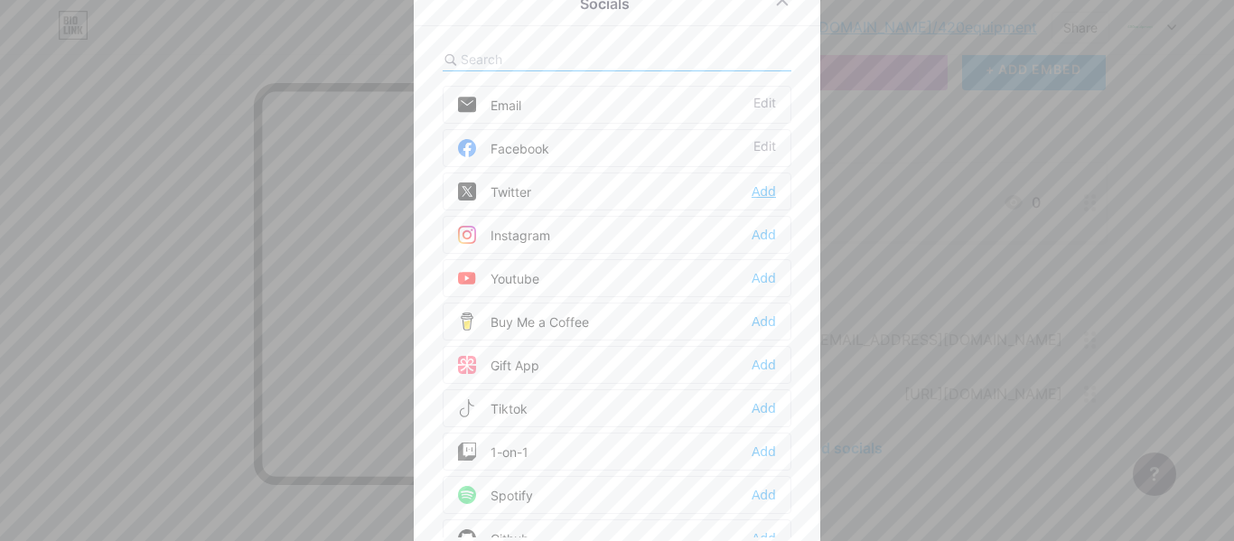
click at [754, 188] on div "Add" at bounding box center [764, 191] width 24 height 18
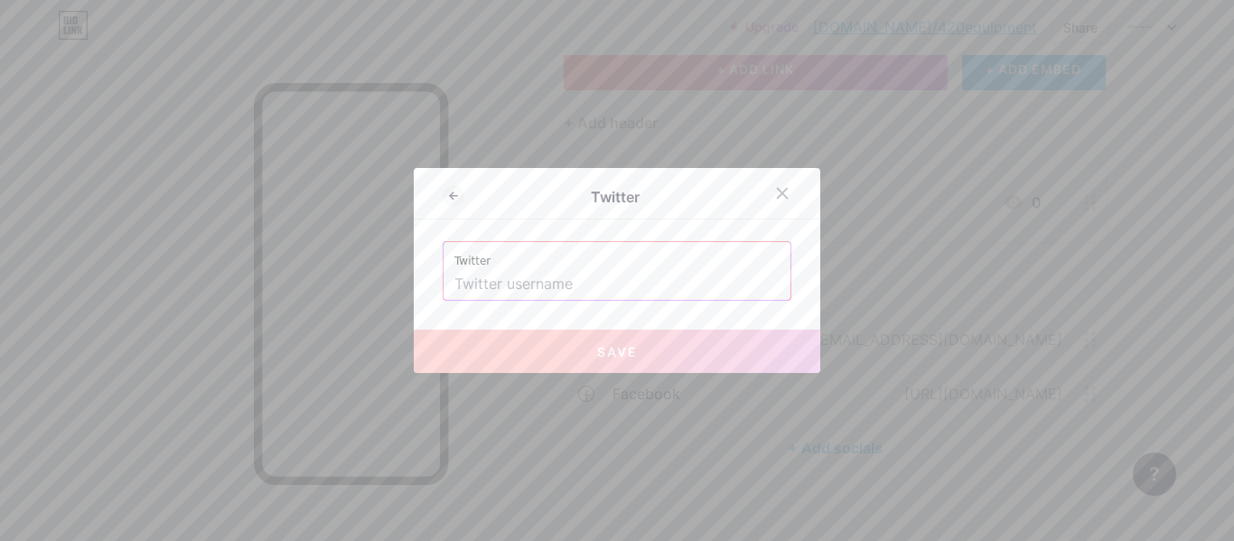
click at [615, 276] on input "text" at bounding box center [616, 284] width 325 height 31
paste input "[URL][DOMAIN_NAME]"
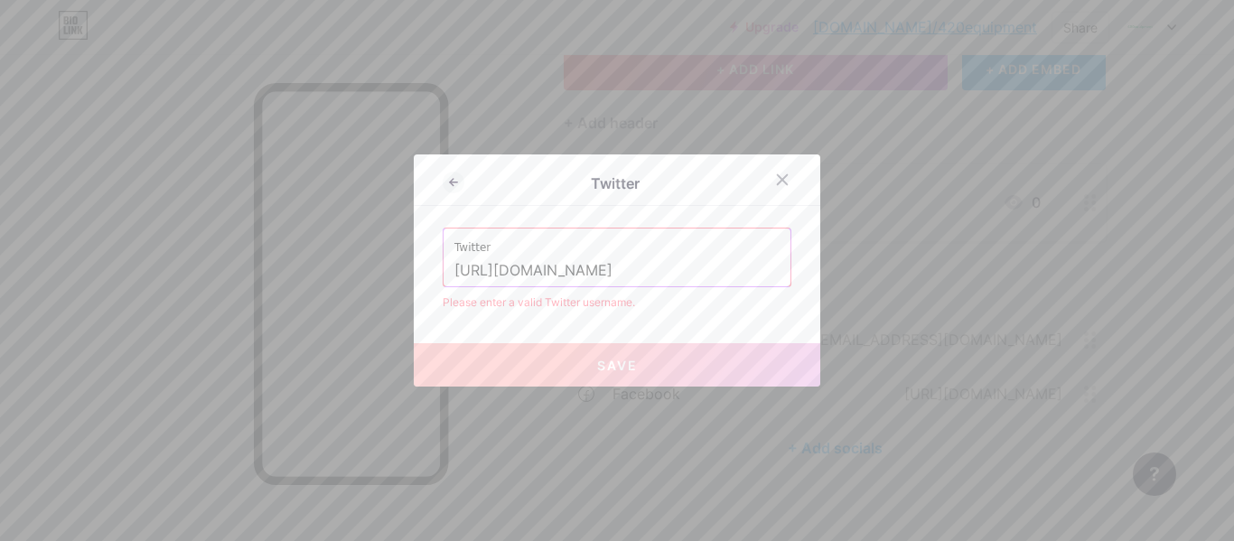
drag, startPoint x: 662, startPoint y: 263, endPoint x: 0, endPoint y: 238, distance: 662.6
click at [0, 238] on div "Twitter Twitter [URL][DOMAIN_NAME] Please enter a valid Twitter username. Save" at bounding box center [617, 270] width 1234 height 541
drag, startPoint x: 714, startPoint y: 264, endPoint x: 0, endPoint y: 223, distance: 714.7
click at [0, 223] on div "Twitter Twitter [URL][DOMAIN_NAME] Please enter a valid Twitter username. Save" at bounding box center [617, 270] width 1234 height 541
paste input "text"
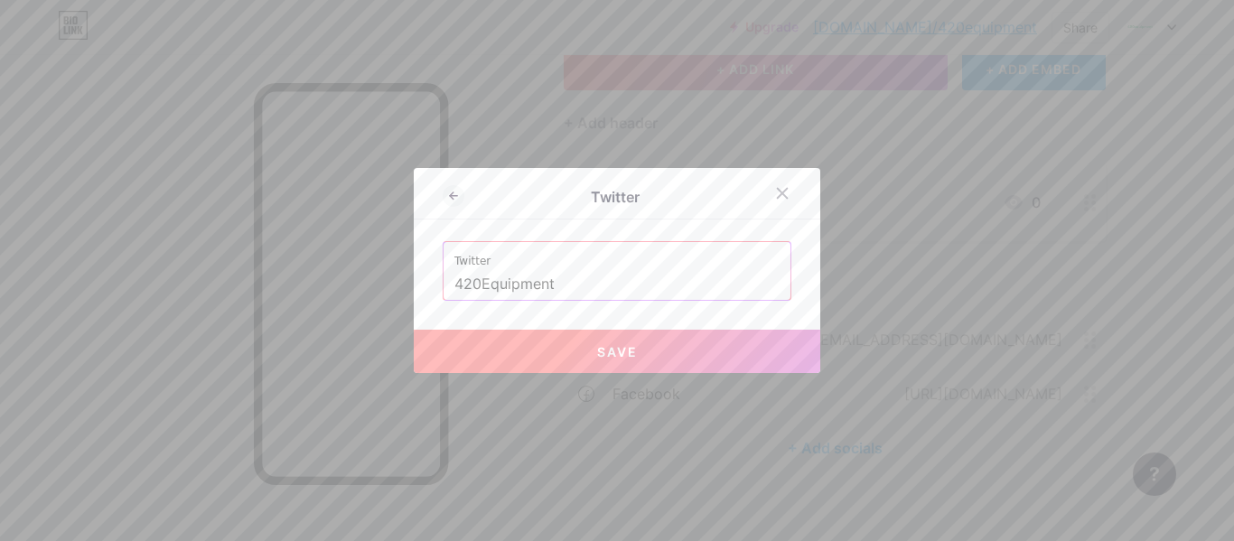
click at [521, 356] on button "Save" at bounding box center [617, 351] width 406 height 43
type input "[URL][DOMAIN_NAME]"
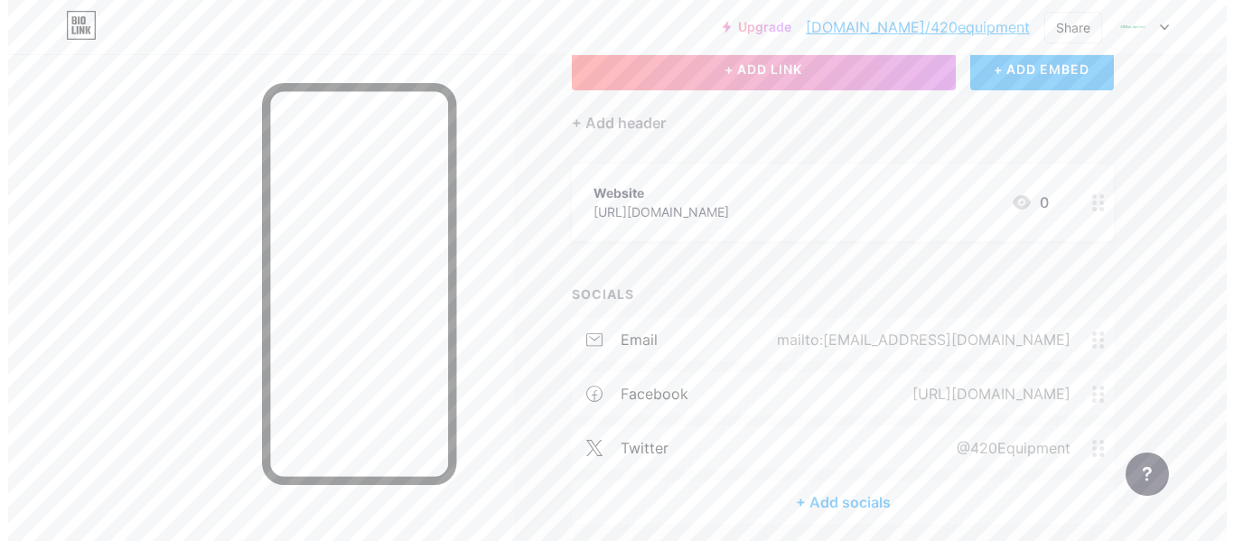
scroll to position [193, 0]
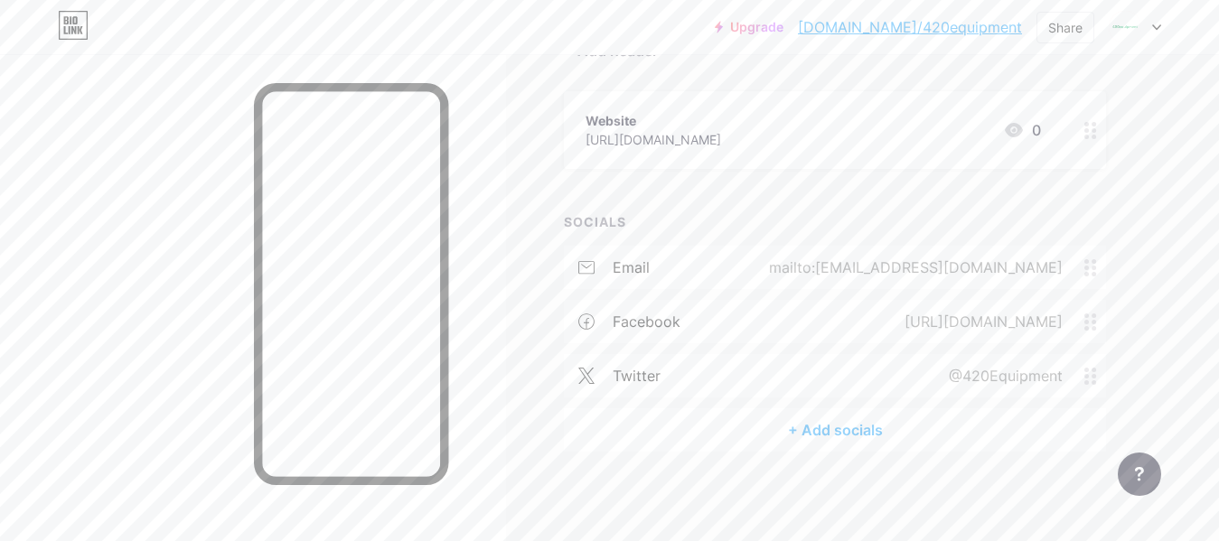
click at [845, 425] on div "+ Add socials" at bounding box center [835, 429] width 542 height 43
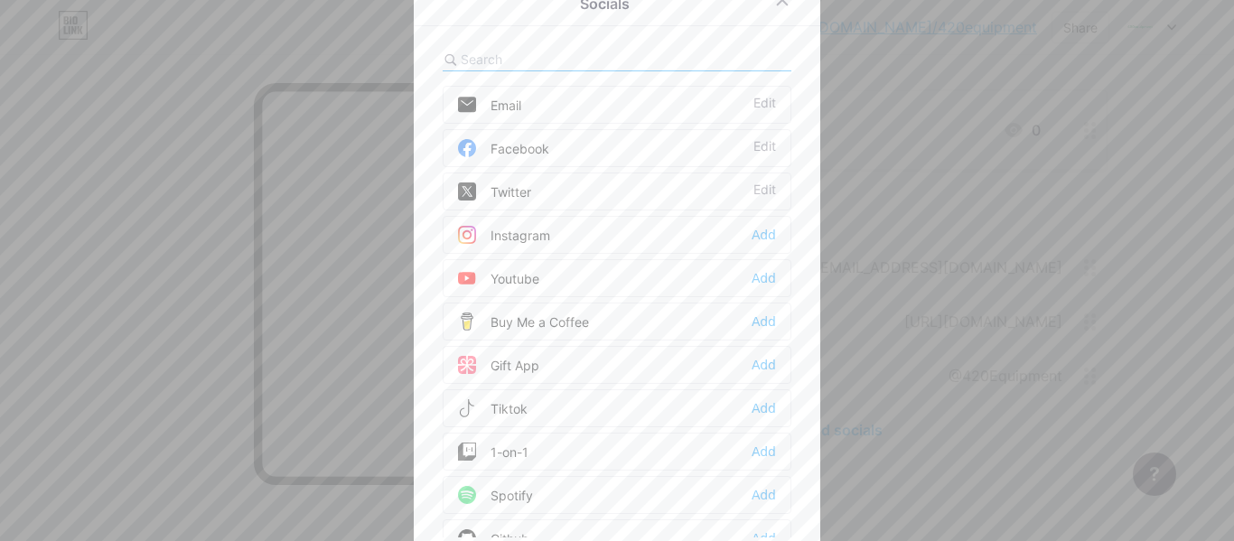
click at [522, 55] on input "text" at bounding box center [561, 59] width 200 height 19
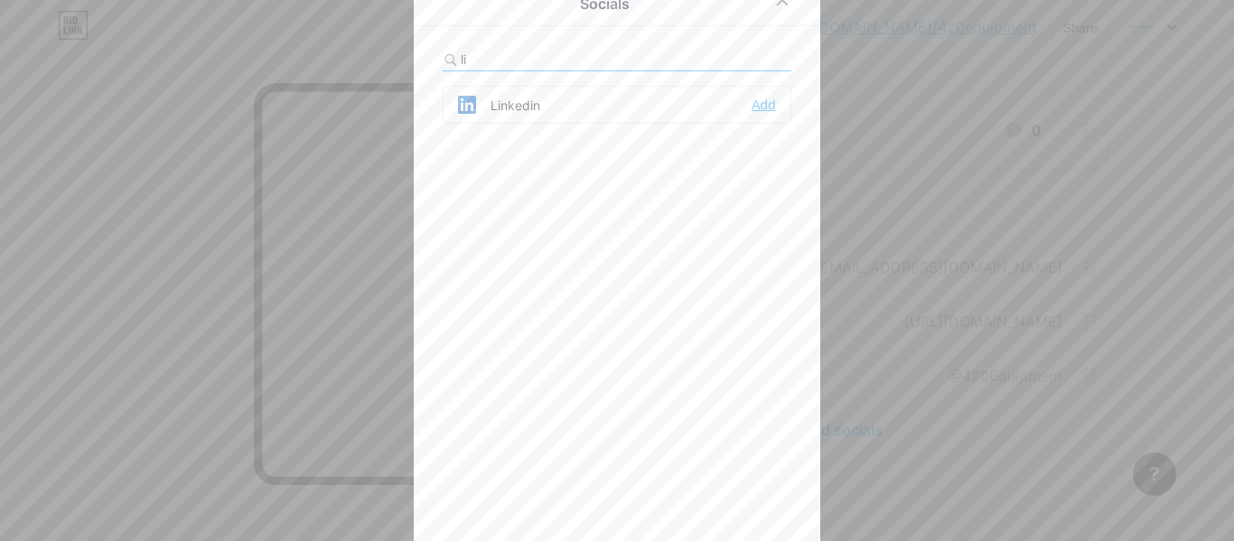
type input "li"
click at [752, 103] on div "Add" at bounding box center [764, 105] width 24 height 18
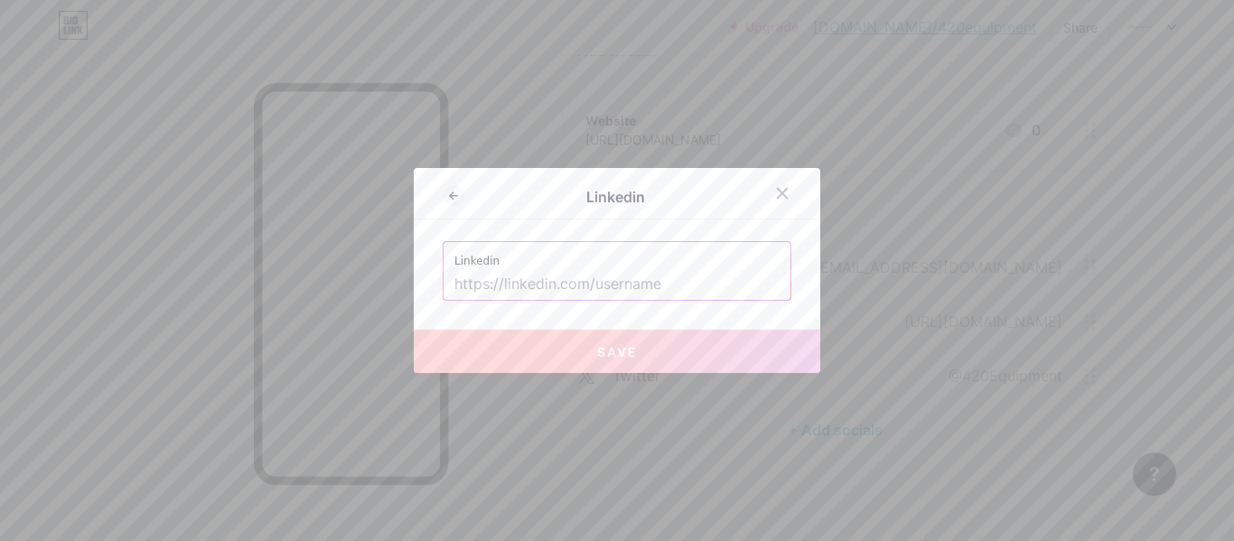
click at [576, 294] on input "text" at bounding box center [616, 284] width 325 height 31
paste input "420equipment"
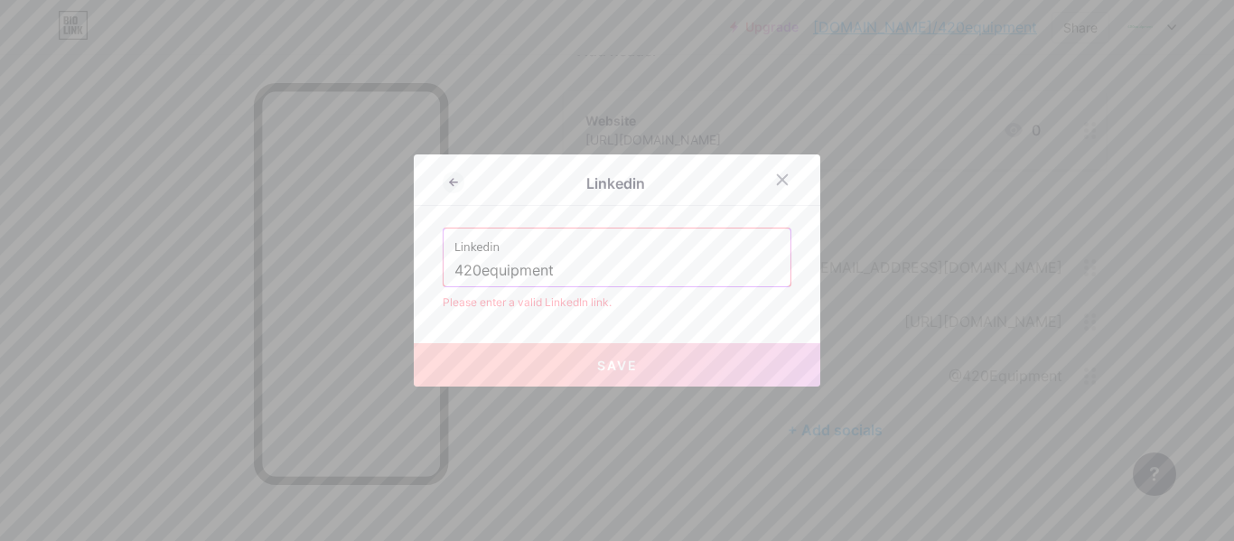
drag, startPoint x: 603, startPoint y: 260, endPoint x: 259, endPoint y: 259, distance: 344.1
click at [273, 259] on div "Linkedin Linkedin 420equipment Please enter a valid LinkedIn link. Save" at bounding box center [617, 270] width 1234 height 541
paste input "[URL][DOMAIN_NAME]"
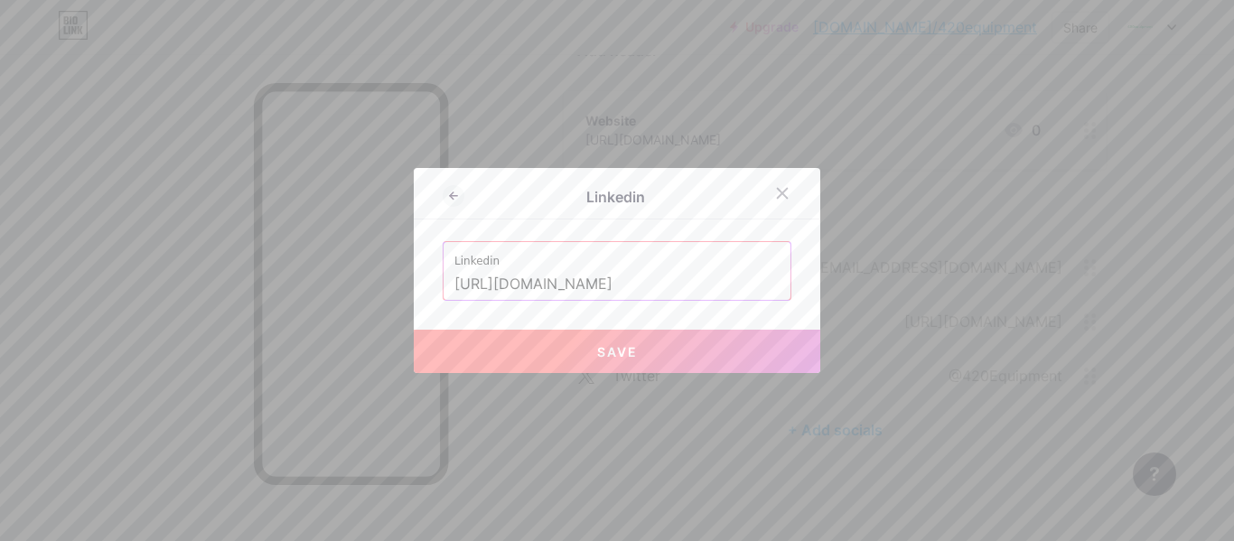
type input "[URL][DOMAIN_NAME]"
click at [600, 353] on span "Save" at bounding box center [617, 351] width 41 height 15
click at [557, 357] on button "Save" at bounding box center [617, 351] width 406 height 43
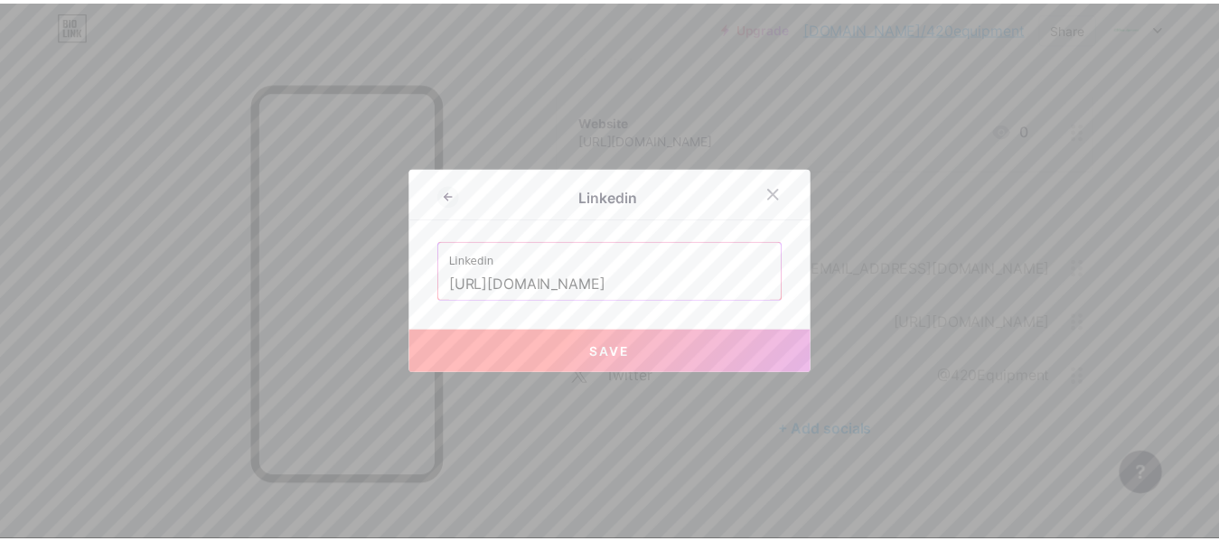
scroll to position [0, 0]
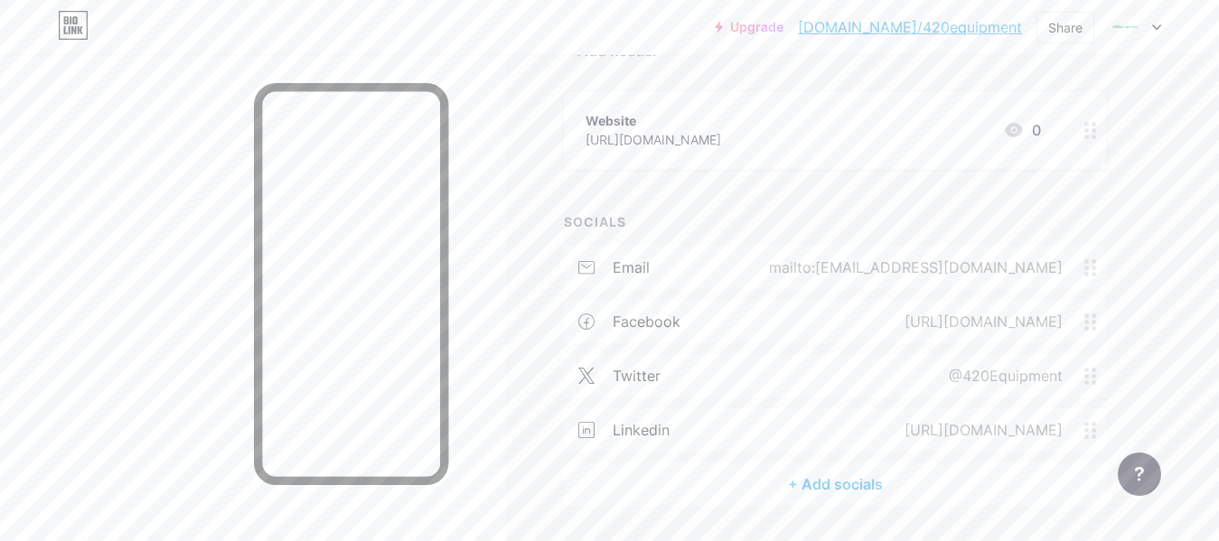
click at [822, 488] on div "+ Add socials" at bounding box center [835, 483] width 542 height 43
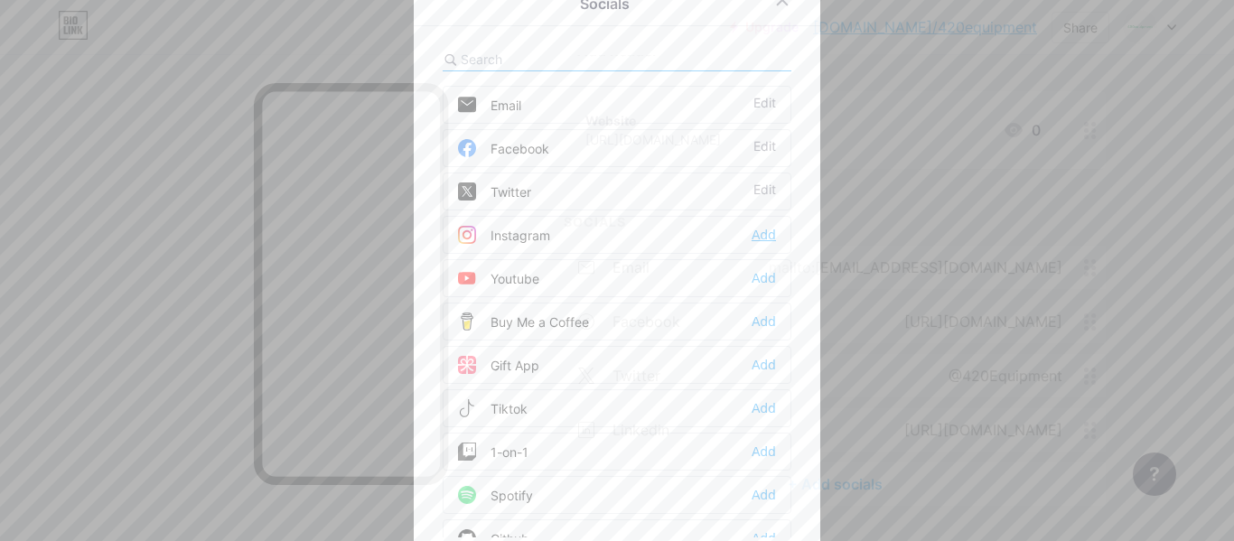
click at [762, 229] on div "Add" at bounding box center [764, 235] width 24 height 18
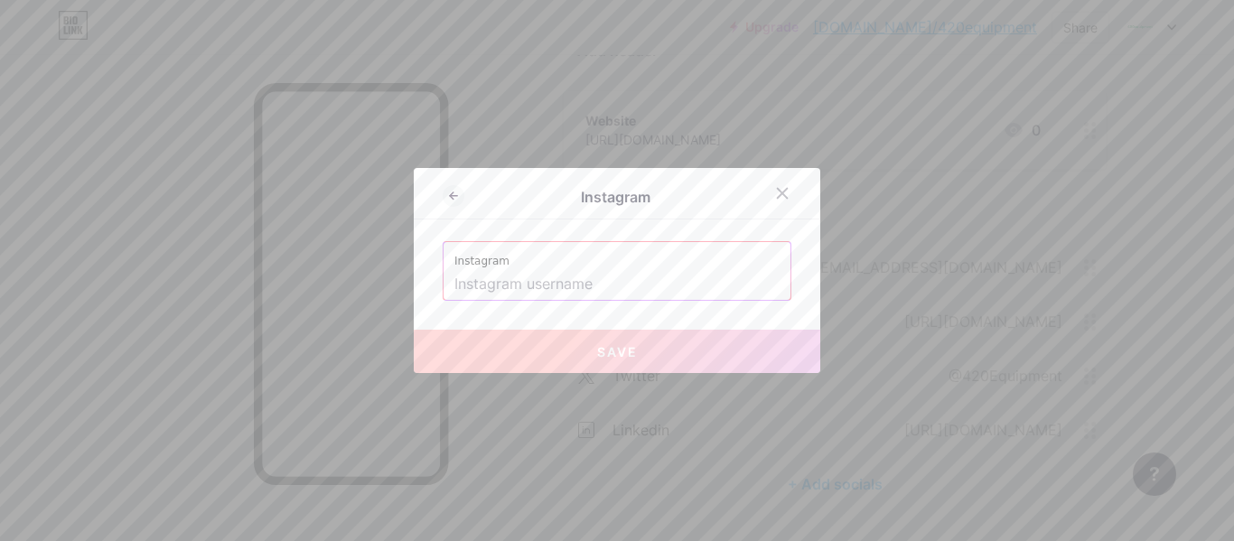
click at [547, 284] on input "text" at bounding box center [616, 284] width 325 height 31
paste input "420equip/"
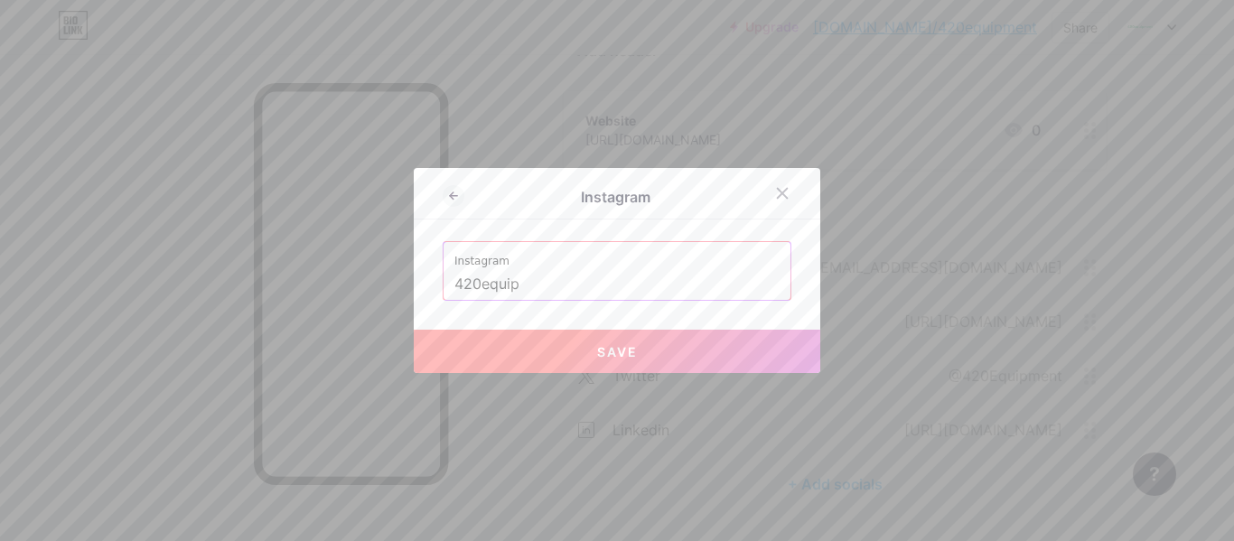
click at [584, 343] on button "Save" at bounding box center [617, 351] width 406 height 43
type input "[URL][DOMAIN_NAME]"
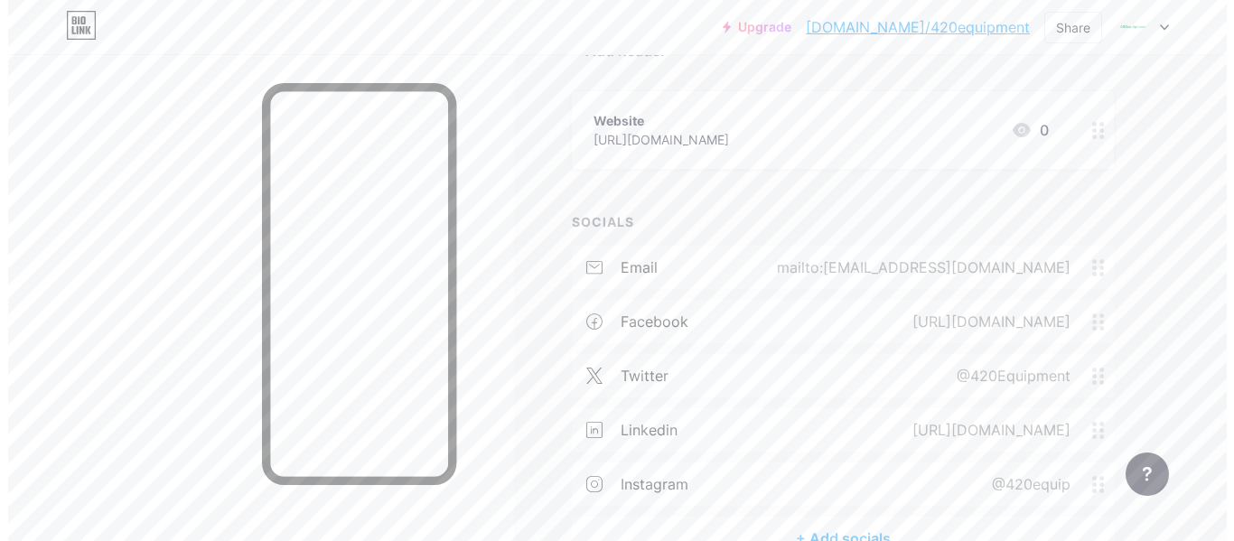
scroll to position [284, 0]
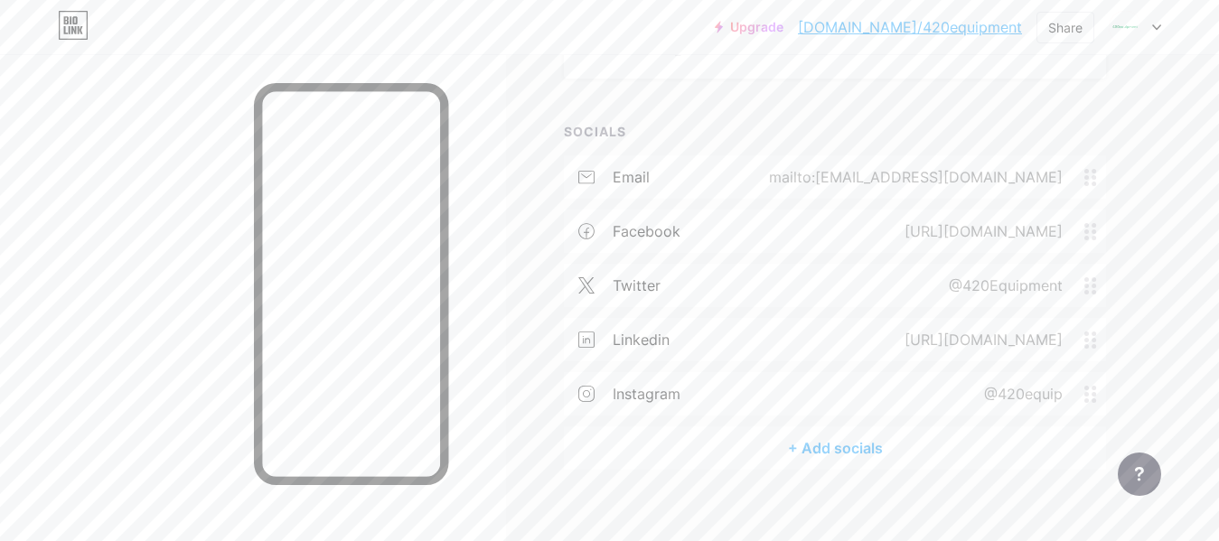
click at [817, 462] on div "+ Add socials" at bounding box center [835, 447] width 542 height 43
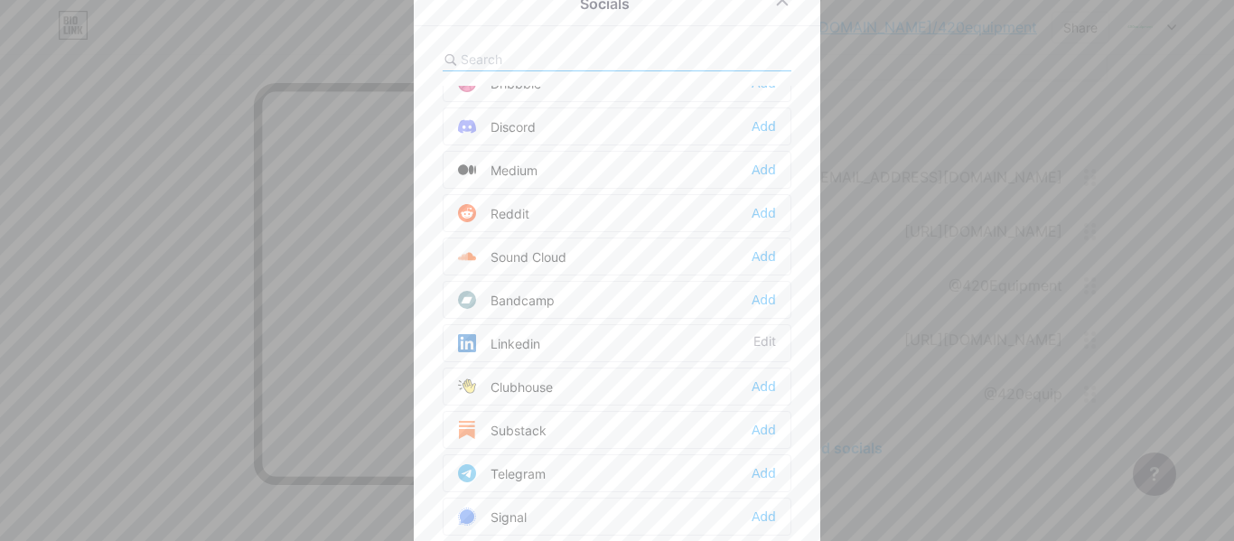
scroll to position [903, 0]
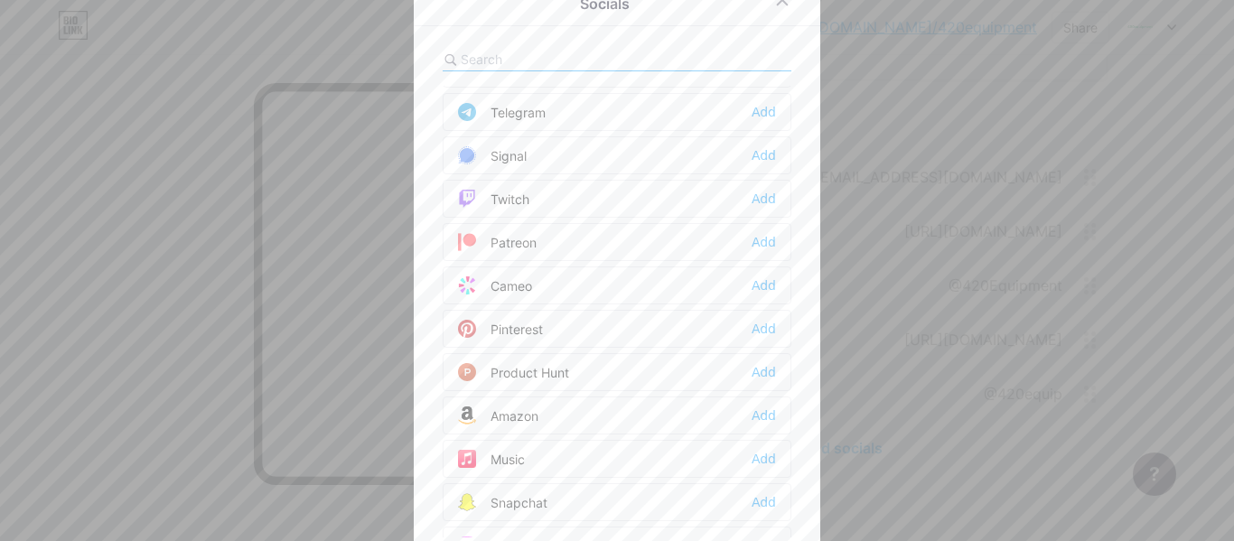
click at [534, 52] on input "text" at bounding box center [561, 59] width 200 height 19
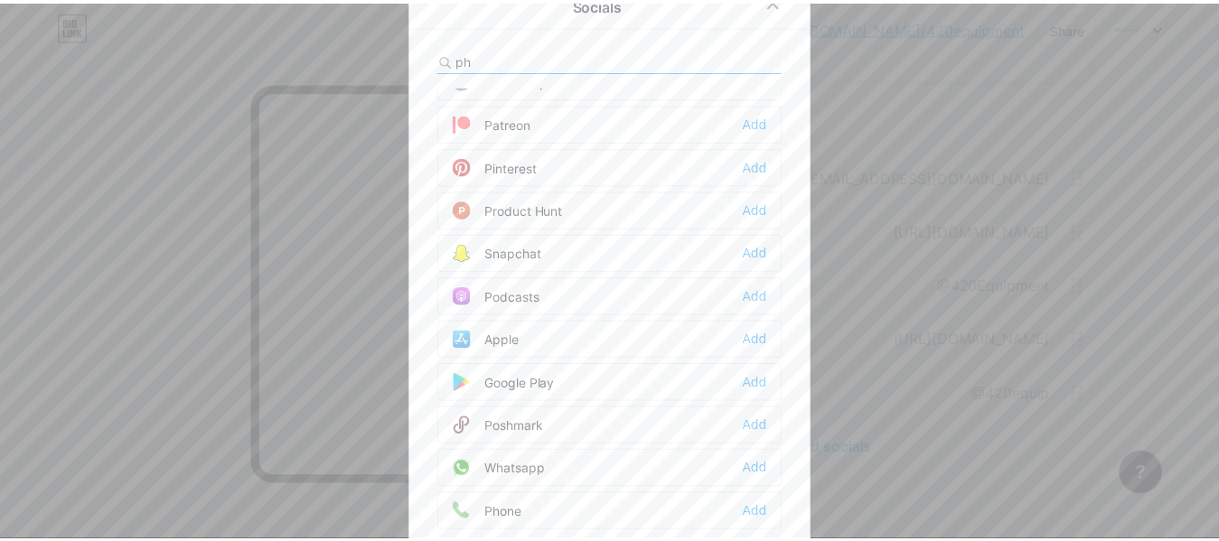
scroll to position [0, 0]
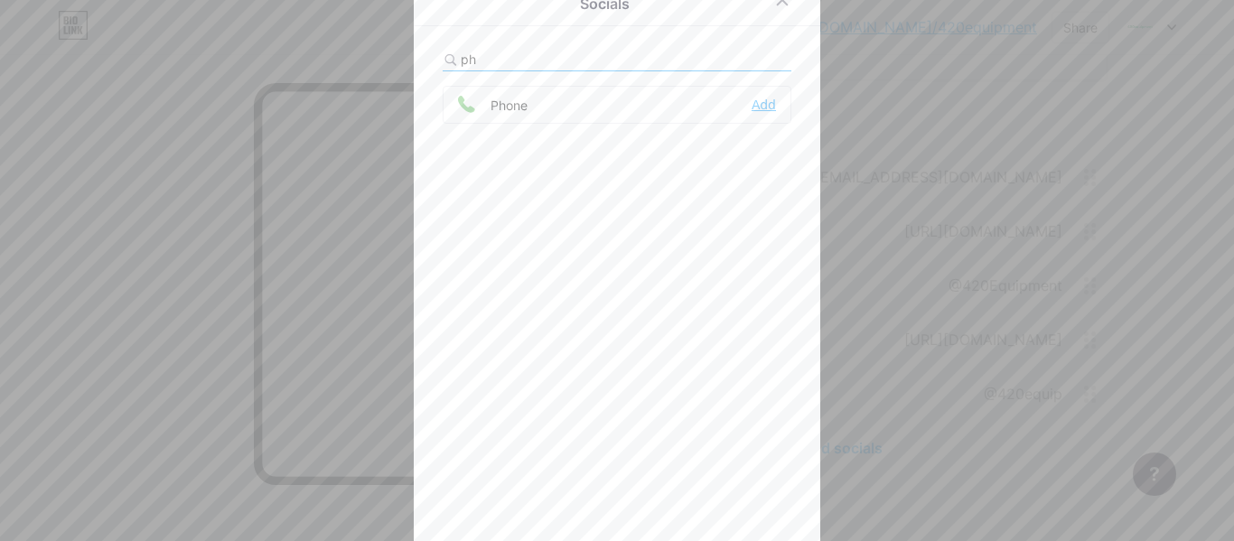
type input "ph"
click at [761, 101] on div "Add" at bounding box center [764, 105] width 24 height 18
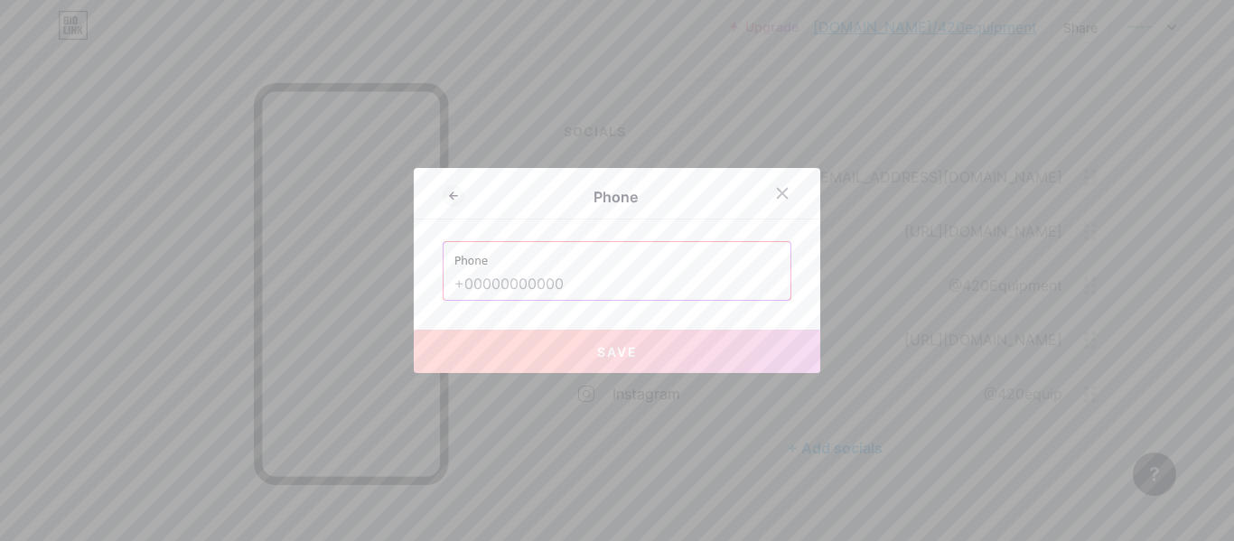
click at [566, 267] on label "Phone" at bounding box center [616, 255] width 325 height 27
click at [566, 283] on input "text" at bounding box center [616, 284] width 325 height 31
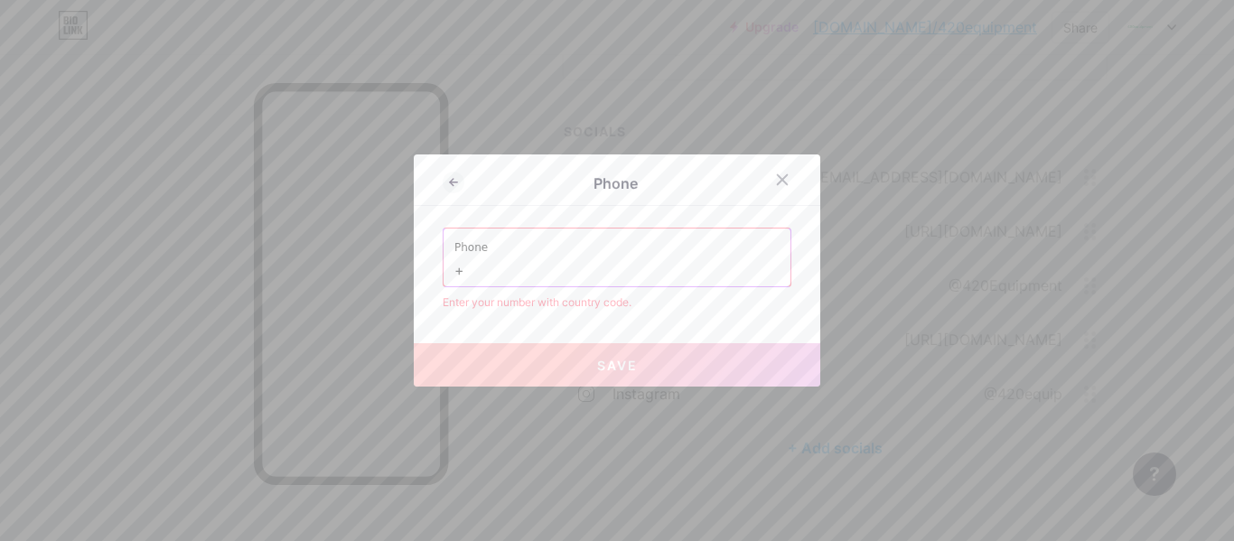
paste input "18668228420"
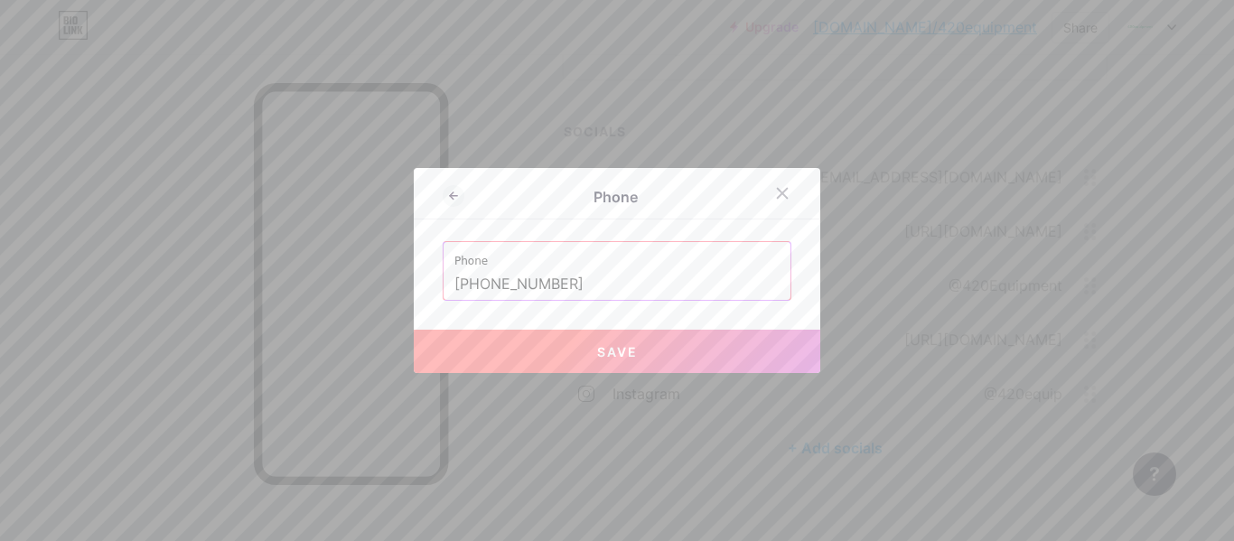
click at [602, 333] on button "Save" at bounding box center [617, 351] width 406 height 43
type input "tel:[PHONE_NUMBER]"
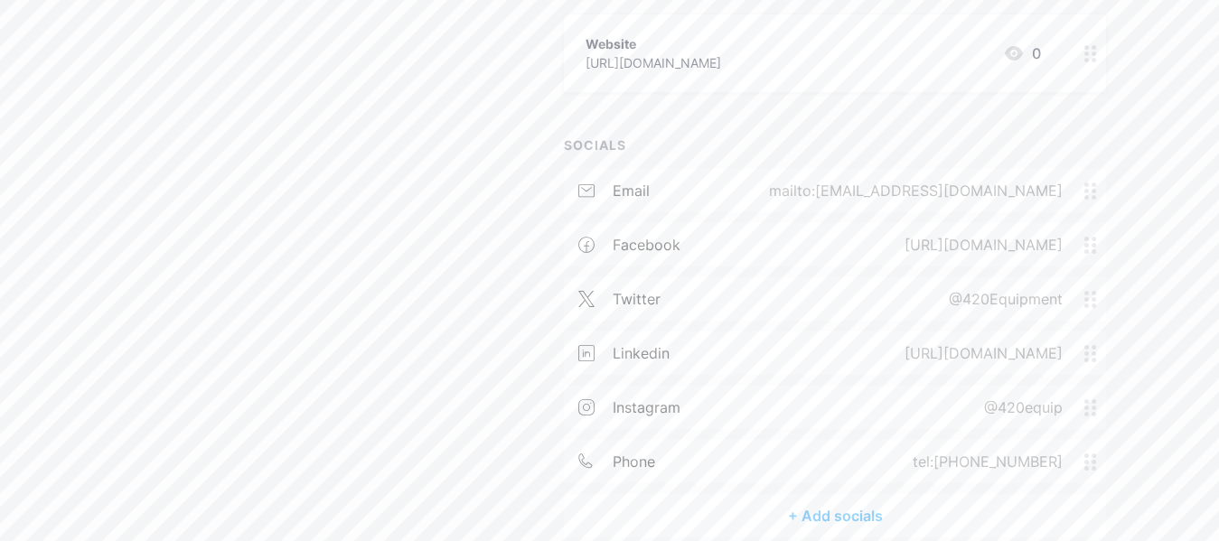
scroll to position [356, 0]
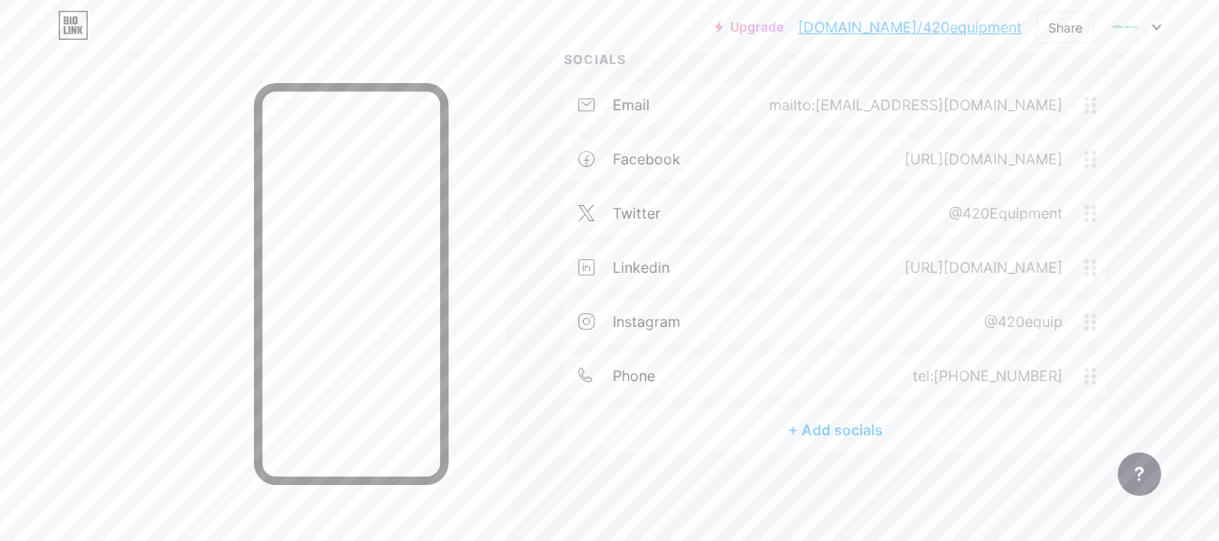
click at [727, 488] on div "Links Posts Design Subscribers NEW Stats Settings + ADD LINK + ADD EMBED + Add …" at bounding box center [590, 120] width 1181 height 844
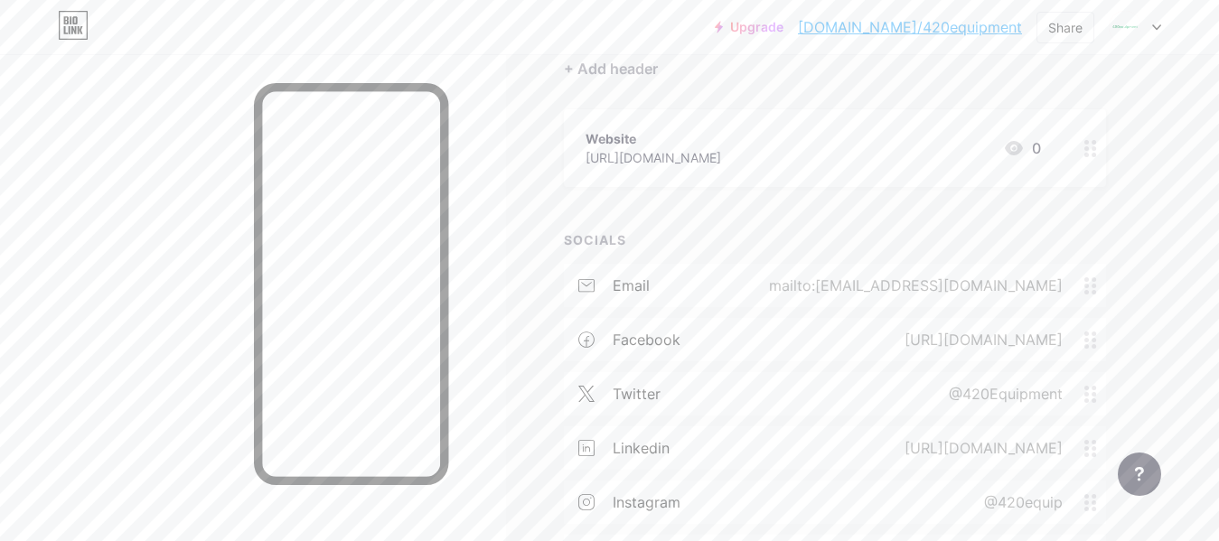
scroll to position [0, 0]
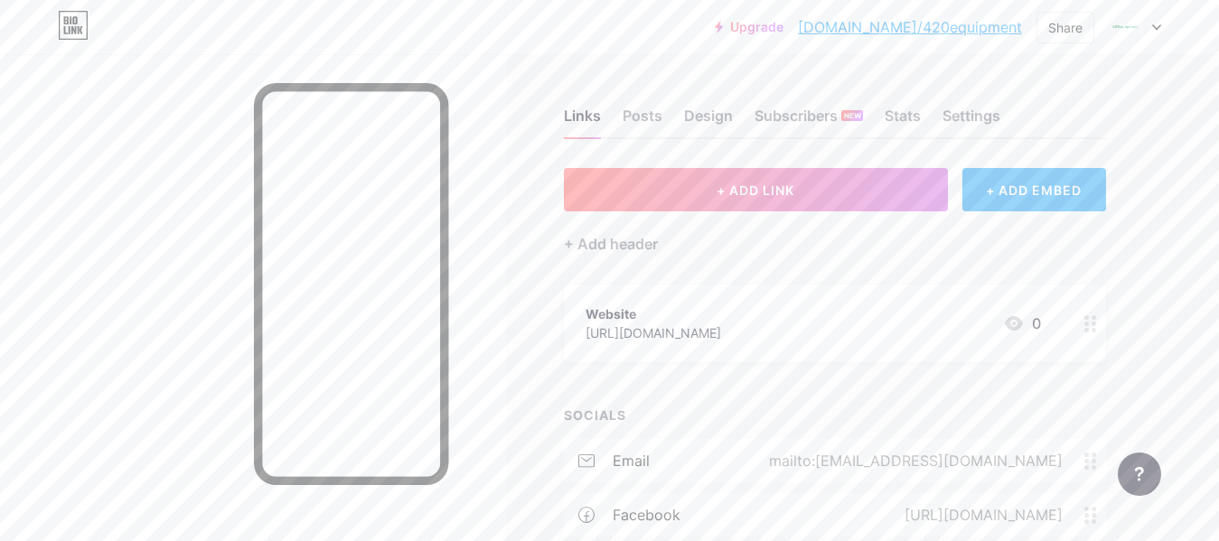
click at [980, 23] on link "[DOMAIN_NAME]/420equipment" at bounding box center [910, 27] width 224 height 22
